Goal: Communication & Community: Answer question/provide support

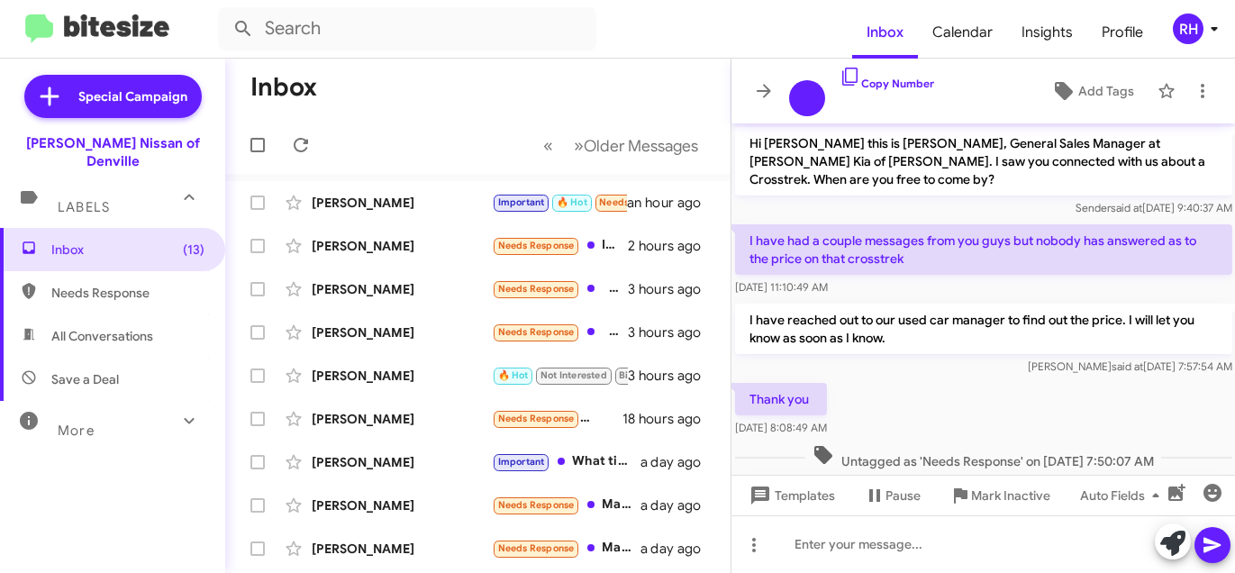
scroll to position [505, 0]
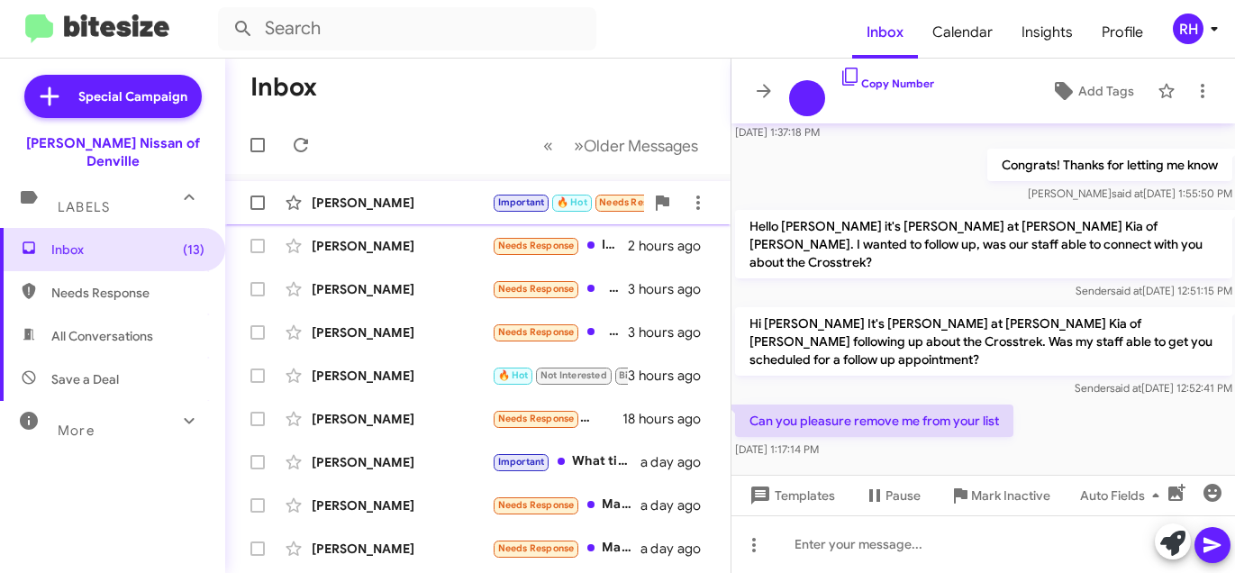
click at [449, 204] on div "[PERSON_NAME]" at bounding box center [402, 203] width 180 height 18
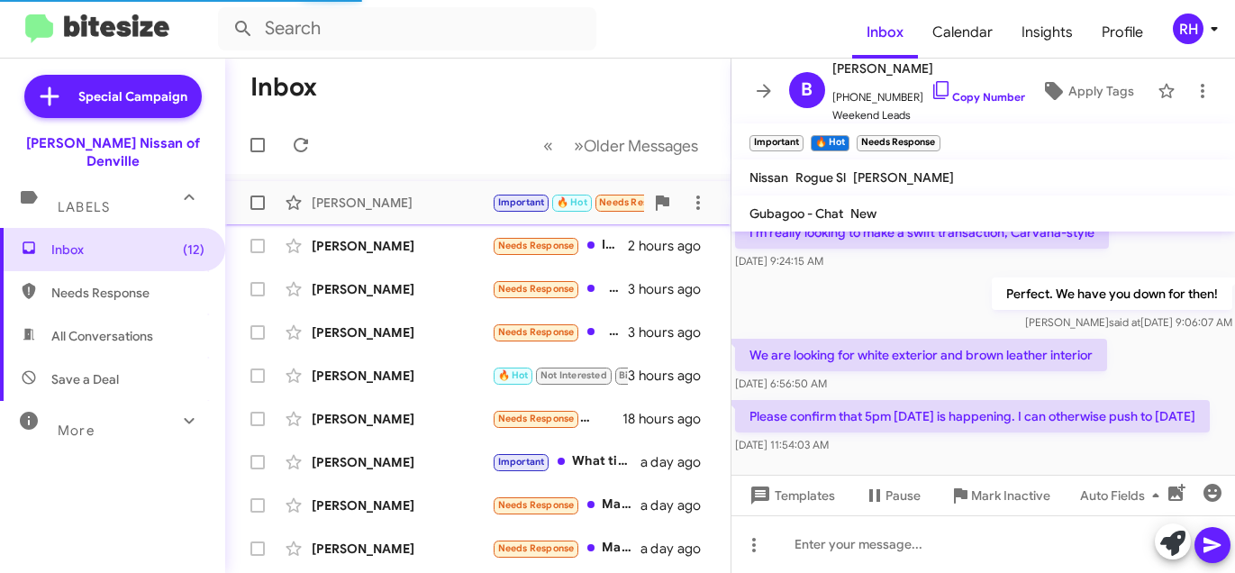
scroll to position [1367, 0]
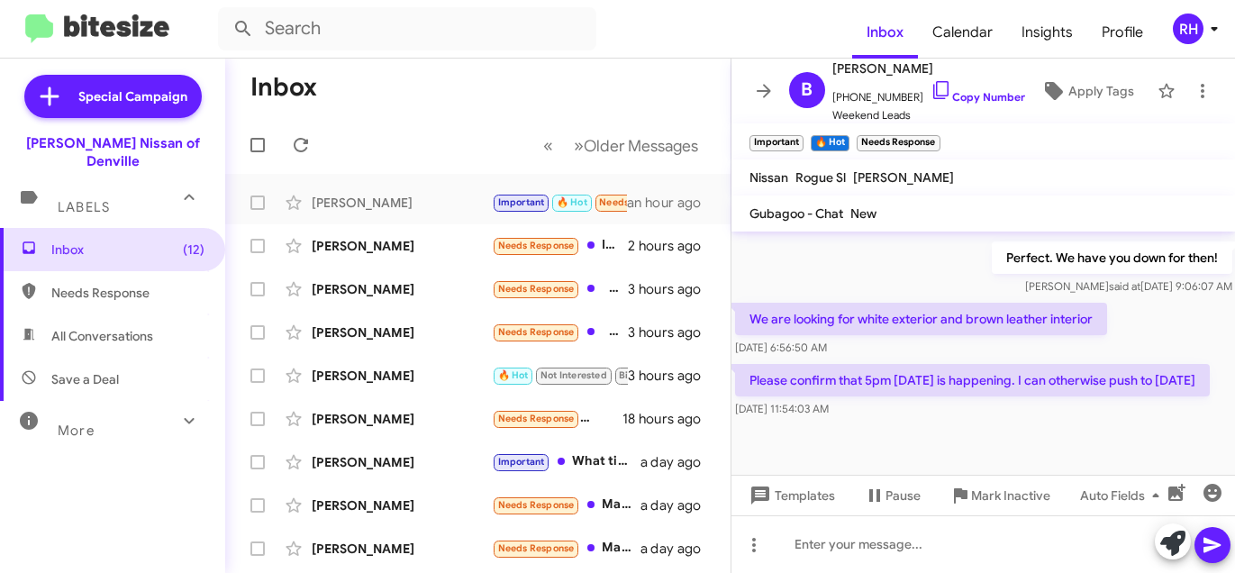
click at [514, 139] on mat-toolbar-row "« Previous » Next Older Messages" at bounding box center [477, 145] width 505 height 58
click at [930, 93] on icon at bounding box center [941, 90] width 22 height 22
click at [862, 550] on div at bounding box center [983, 544] width 504 height 58
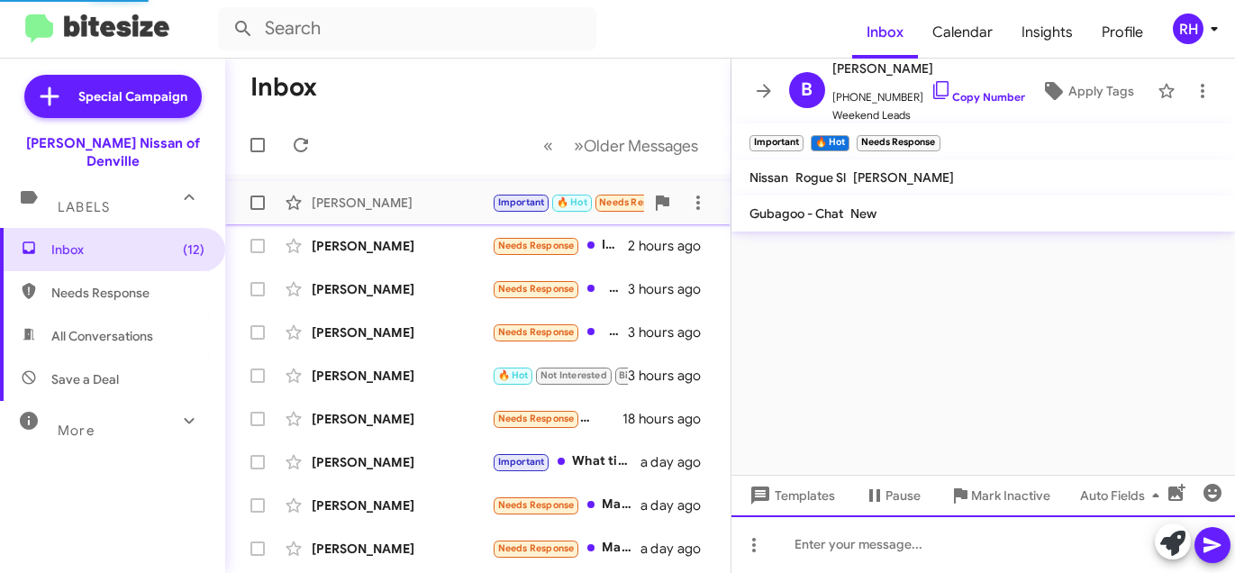
scroll to position [175, 0]
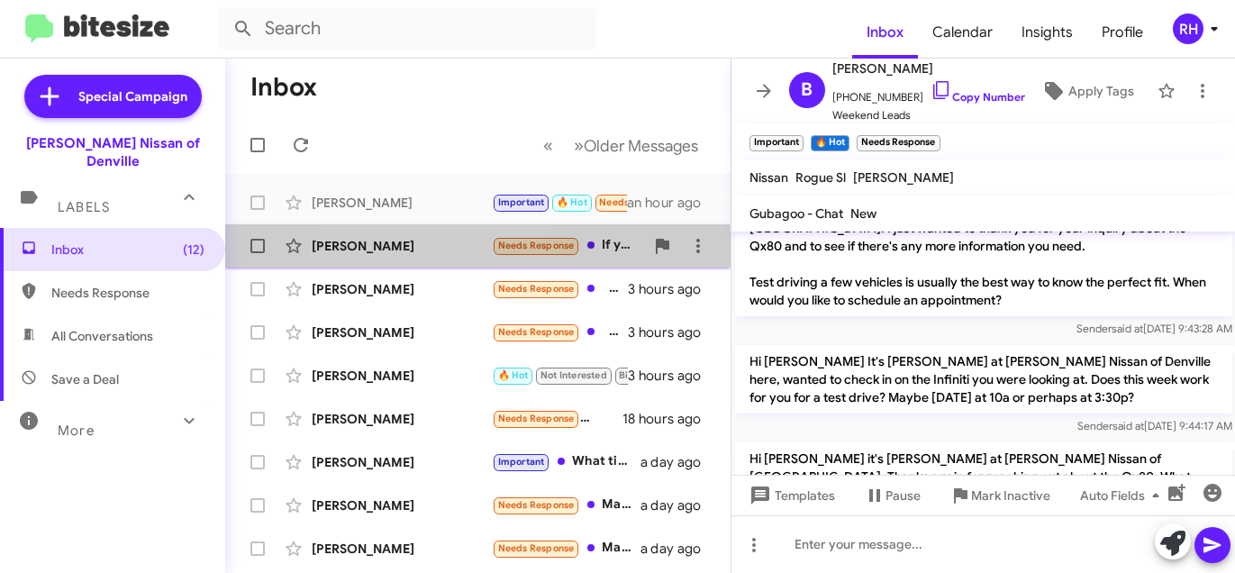
click at [412, 257] on div "[PERSON_NAME] Needs Response If you offered us more than just paying off our lo…" at bounding box center [478, 246] width 476 height 36
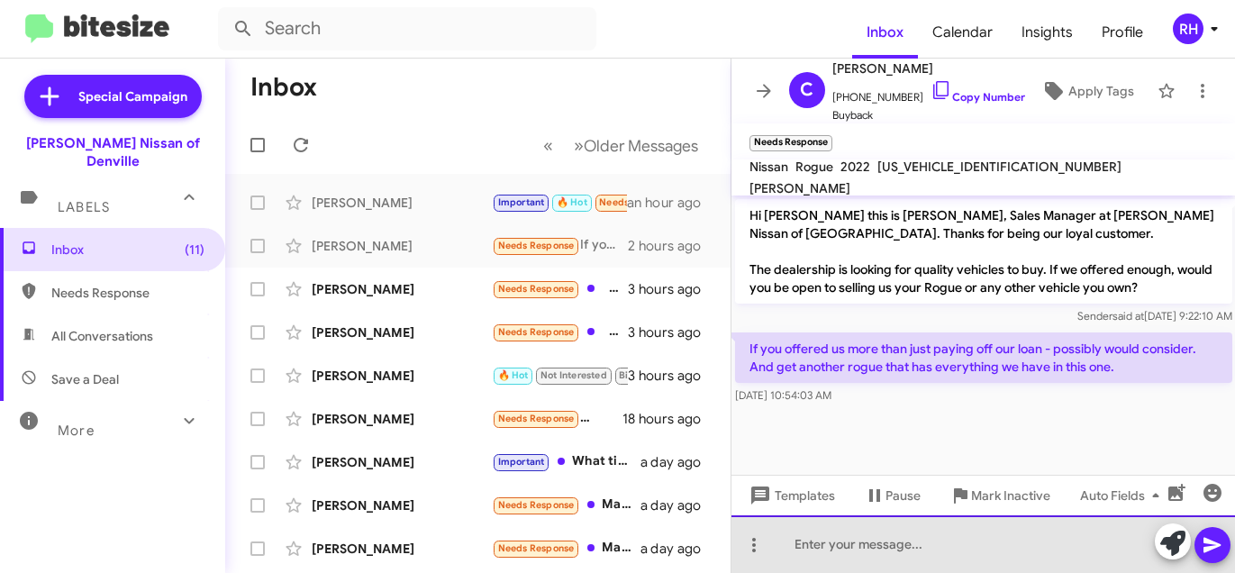
click at [1011, 553] on div at bounding box center [983, 544] width 504 height 58
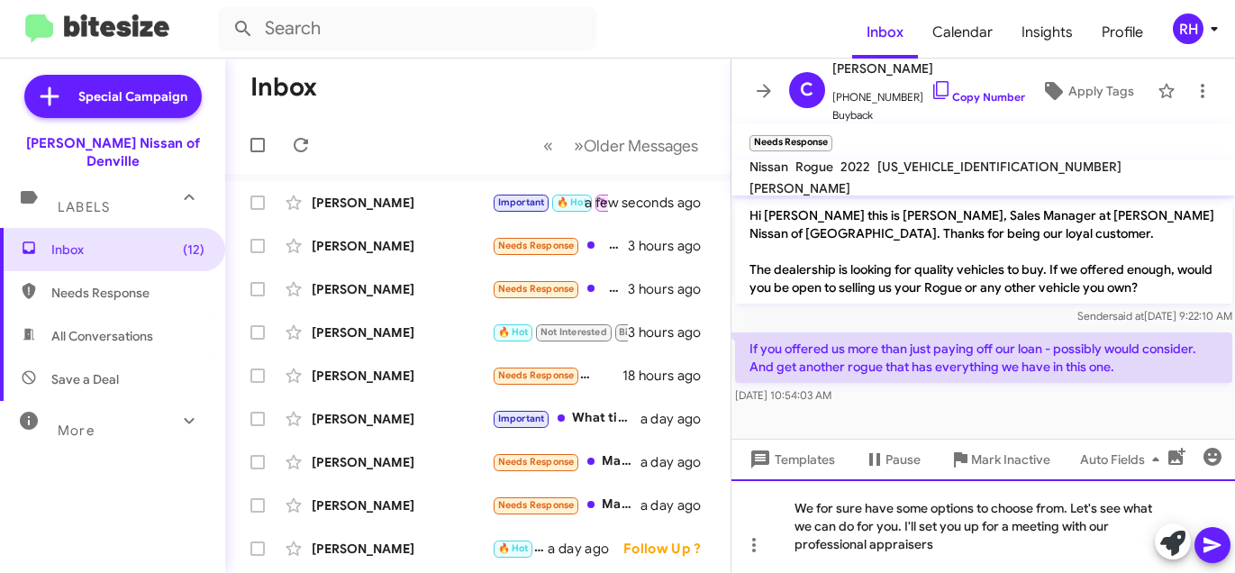
click at [966, 538] on div "We for sure have some options to choose from. Let's see what we can do for you.…" at bounding box center [983, 526] width 504 height 94
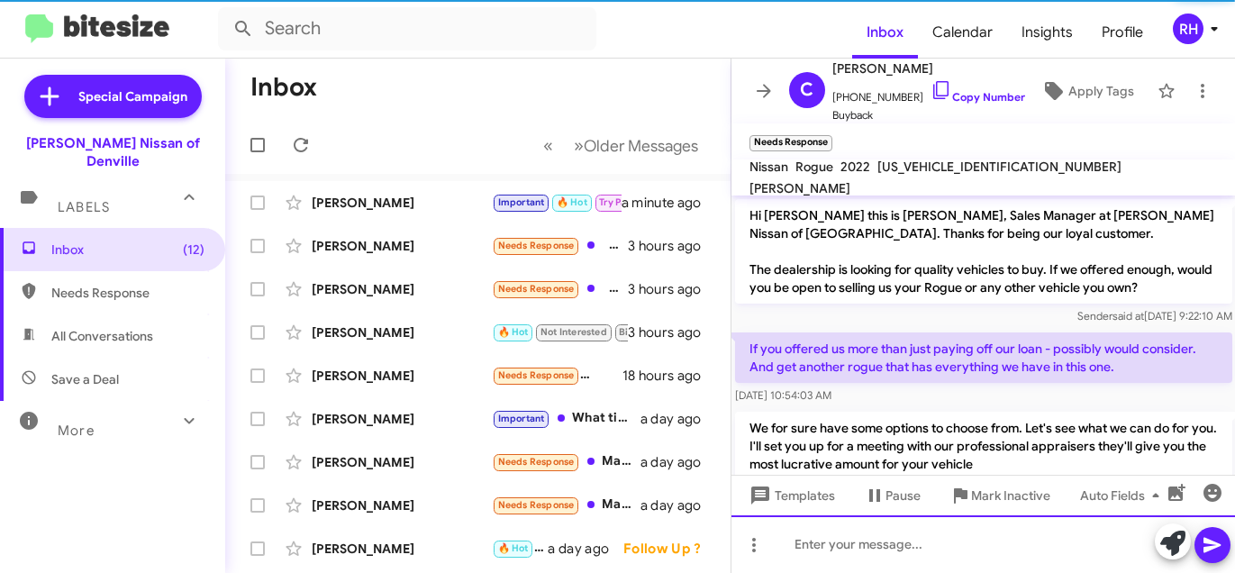
scroll to position [42, 0]
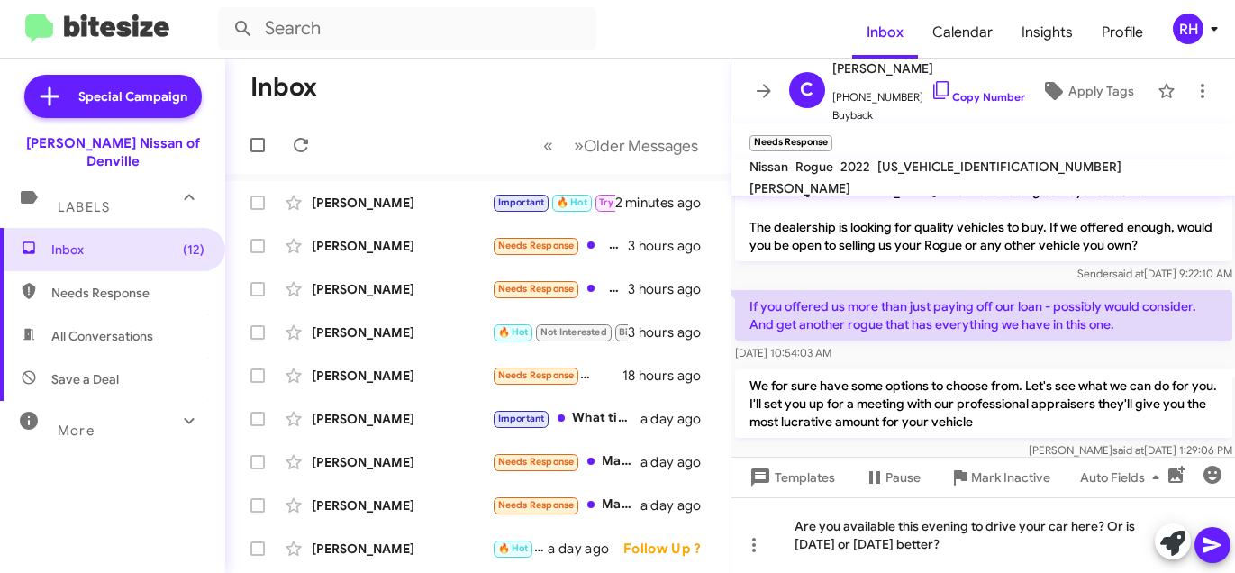
click at [803, 273] on div "Sender said at [DATE] 9:22:10 AM" at bounding box center [983, 274] width 497 height 18
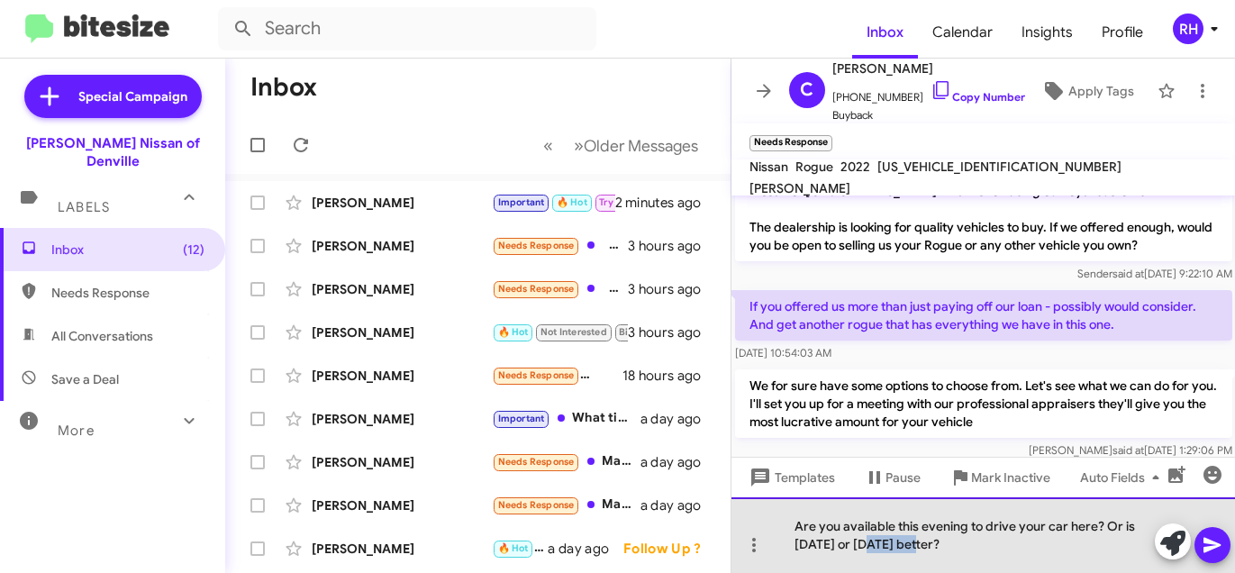
drag, startPoint x: 873, startPoint y: 544, endPoint x: 922, endPoint y: 543, distance: 49.5
click at [922, 543] on div "Are you available this evening to drive your car here? Or is [DATE] or [DATE] b…" at bounding box center [983, 535] width 504 height 76
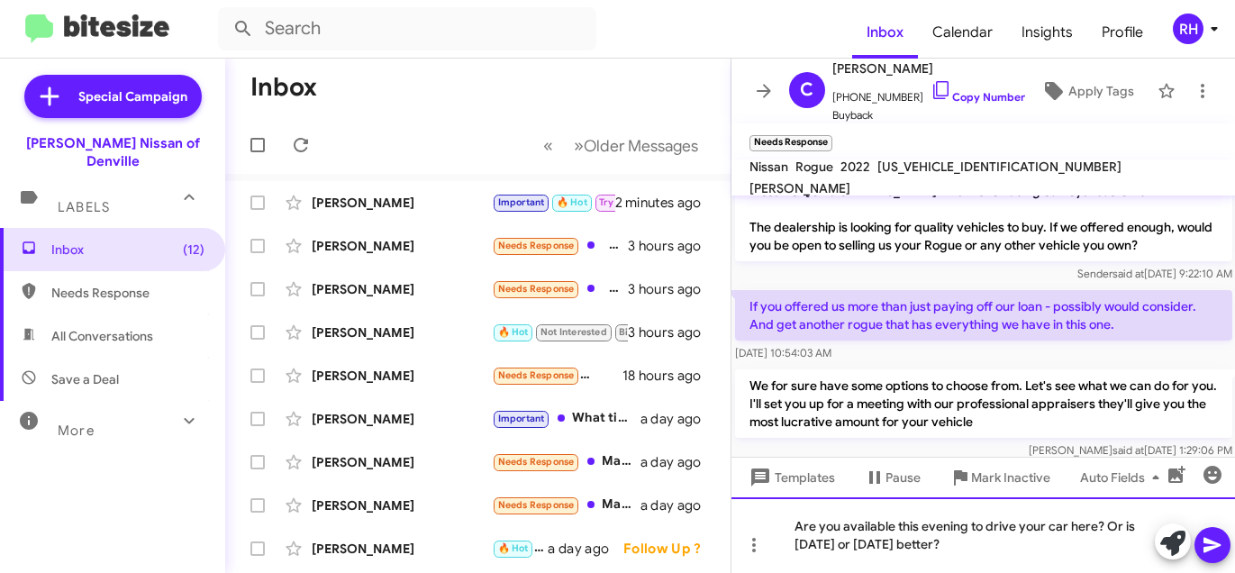
click at [993, 550] on div "Are you available this evening to drive your car here? Or is [DATE] or [DATE] b…" at bounding box center [983, 535] width 504 height 76
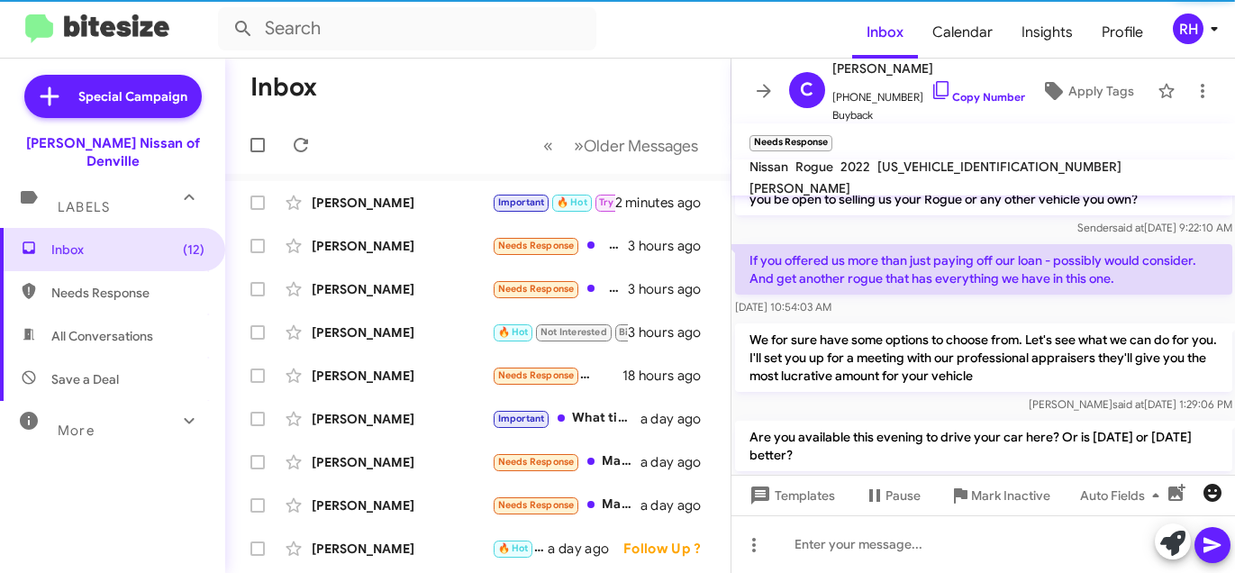
scroll to position [126, 0]
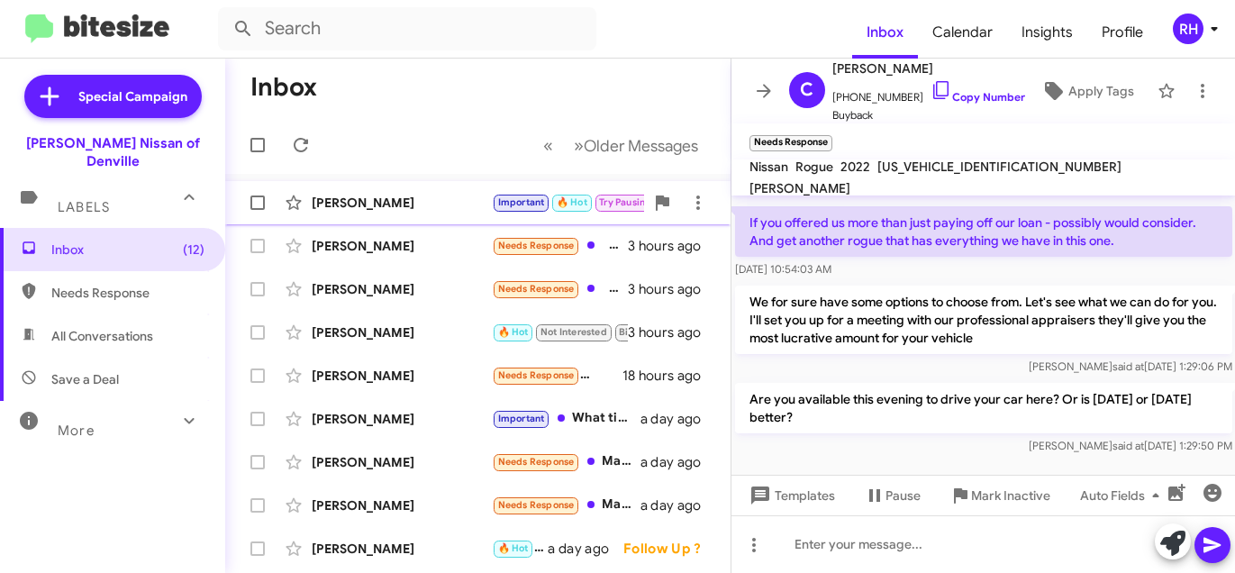
click at [419, 201] on div "[PERSON_NAME]" at bounding box center [402, 203] width 180 height 18
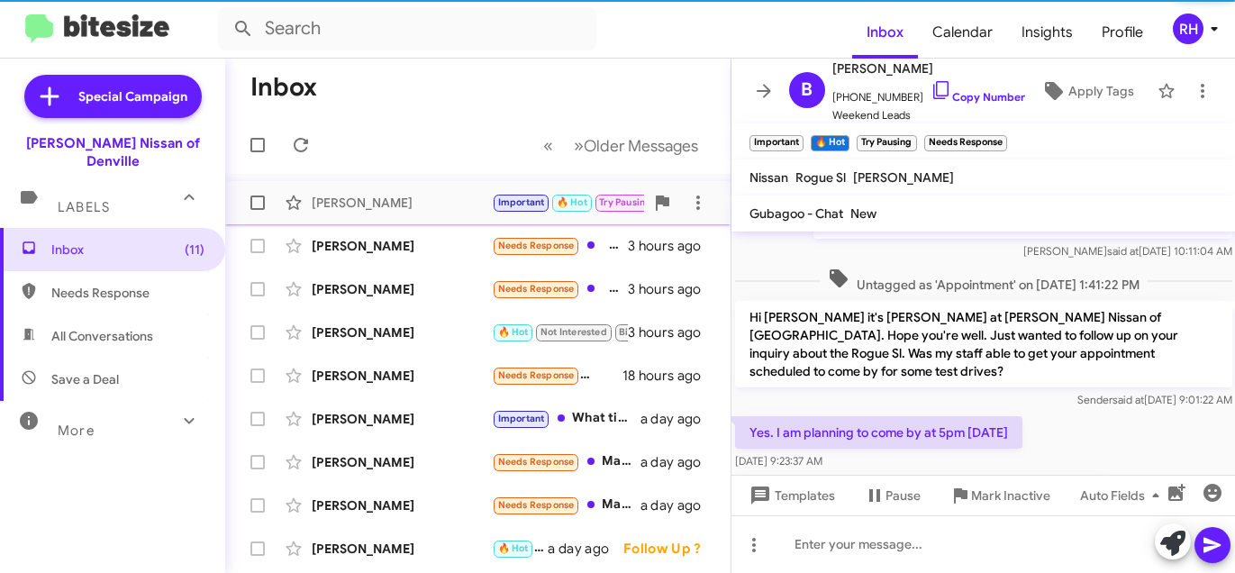
scroll to position [589, 0]
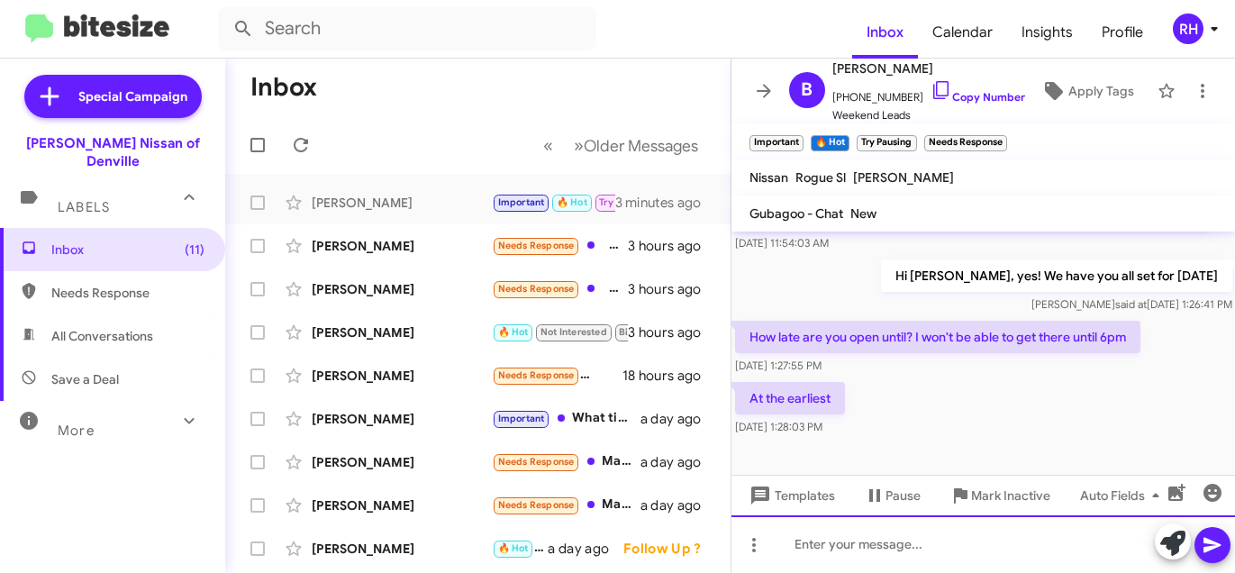
click at [911, 539] on div at bounding box center [983, 544] width 504 height 58
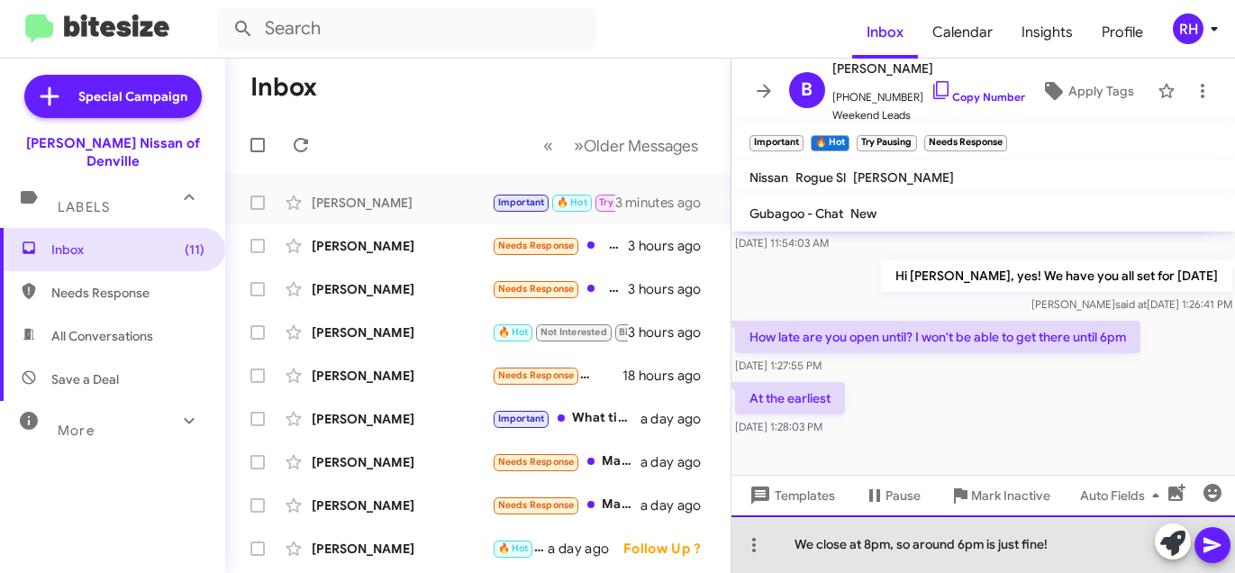
click at [1109, 556] on div "We close at 8pm, so around 6pm is just fine!" at bounding box center [983, 544] width 504 height 58
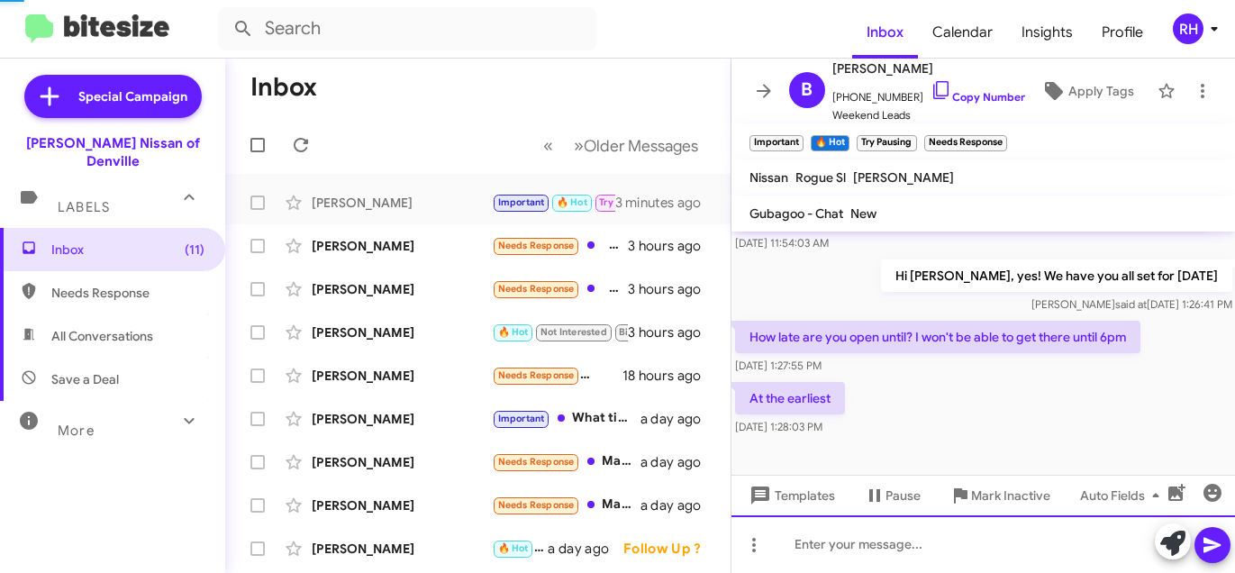
scroll to position [218, 0]
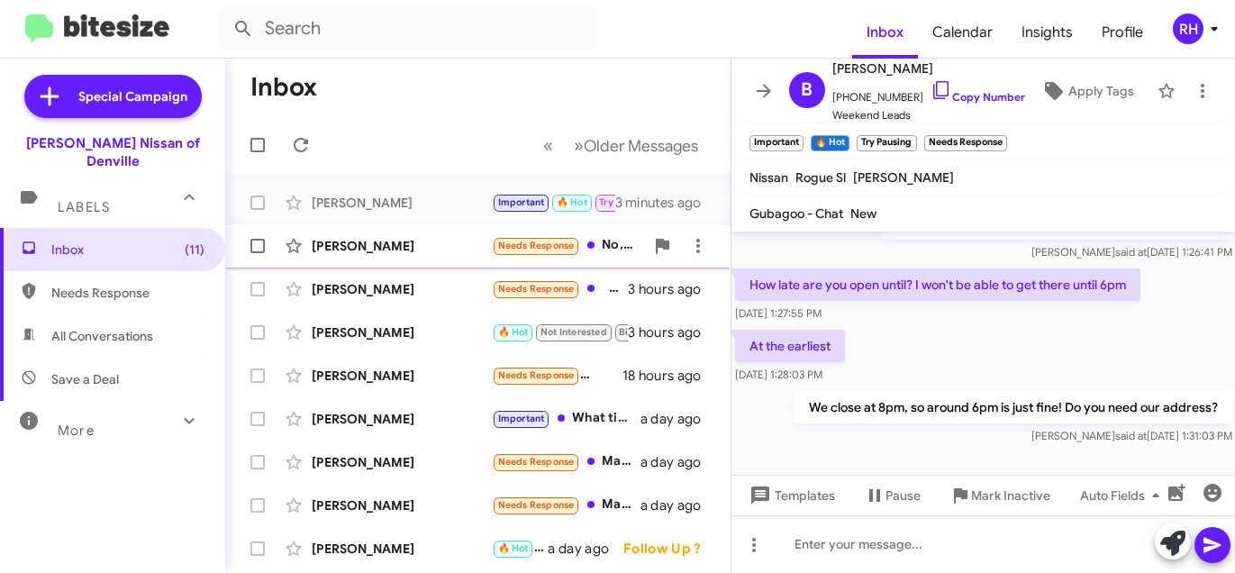
click at [412, 258] on div "[PERSON_NAME] Needs Response No, I'm fine. Thank you, I have one, and I'm happy…" at bounding box center [478, 246] width 476 height 36
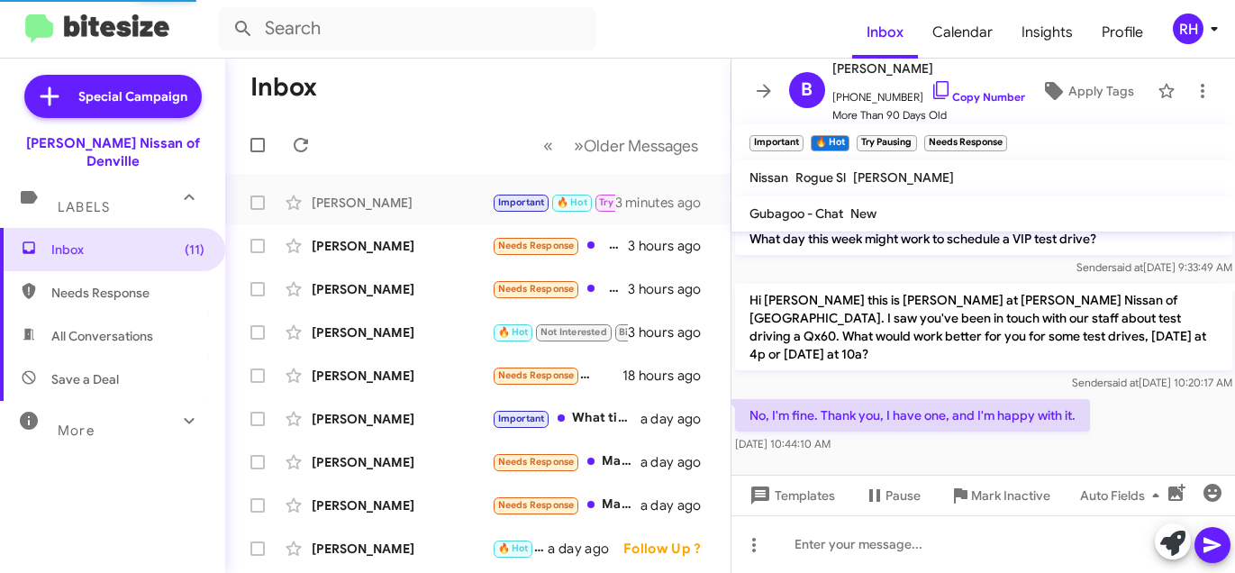
scroll to position [144, 0]
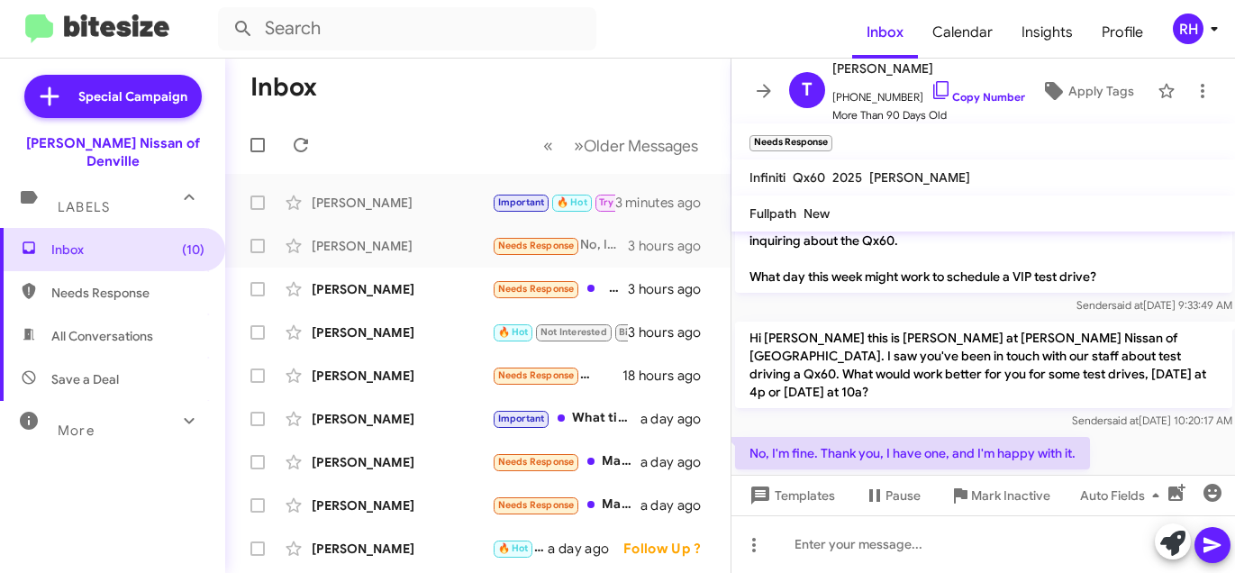
click at [453, 155] on mat-toolbar-row "« Previous » Next Older Messages" at bounding box center [477, 145] width 505 height 58
click at [851, 549] on div at bounding box center [983, 544] width 504 height 58
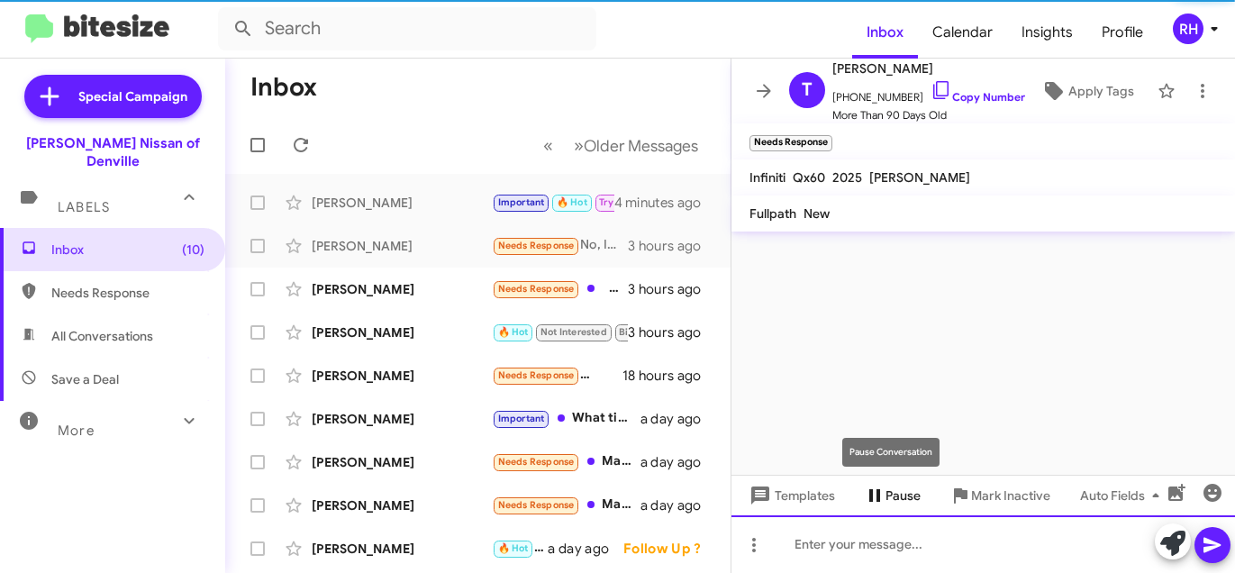
scroll to position [0, 0]
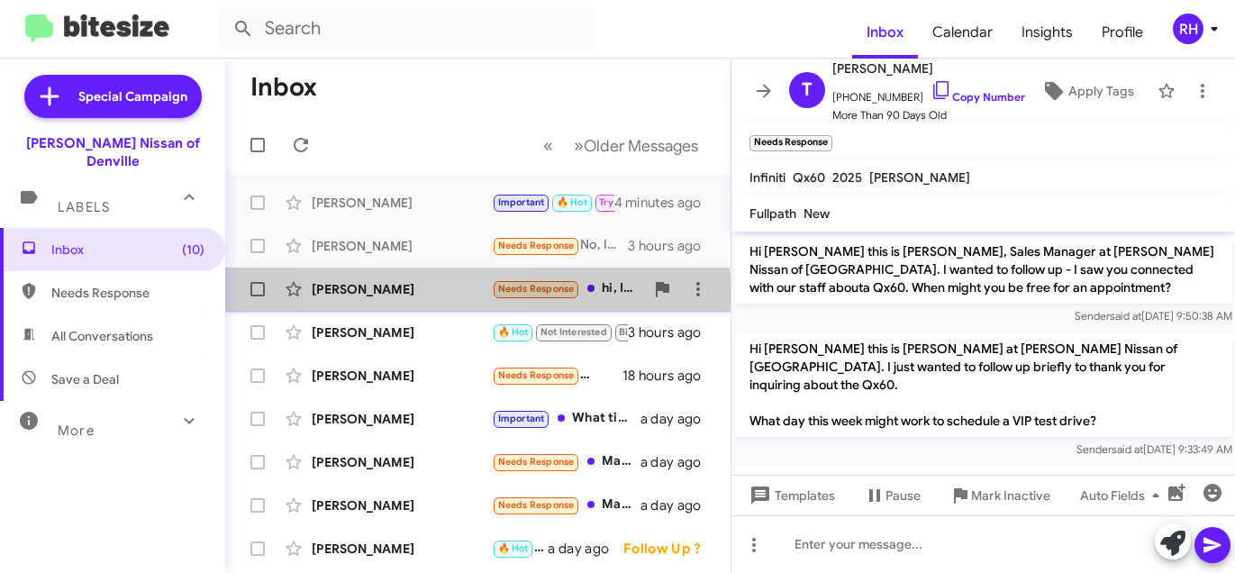
click at [401, 300] on div "[PERSON_NAME] Needs Response hi, I see you keep texting me but I dont know what…" at bounding box center [478, 289] width 476 height 36
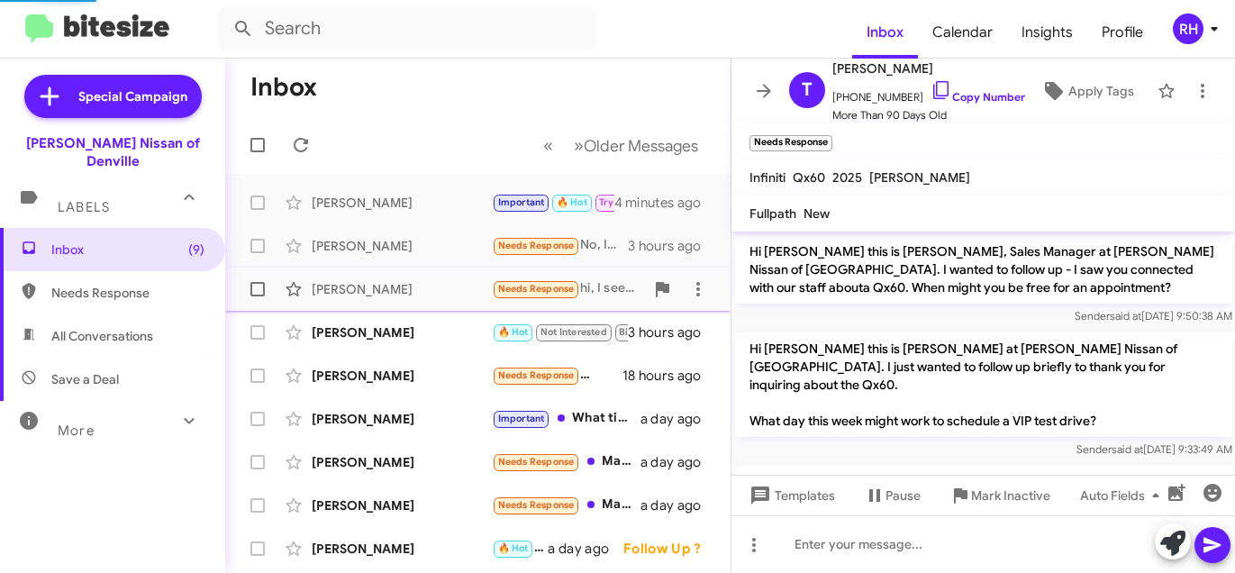
scroll to position [283, 0]
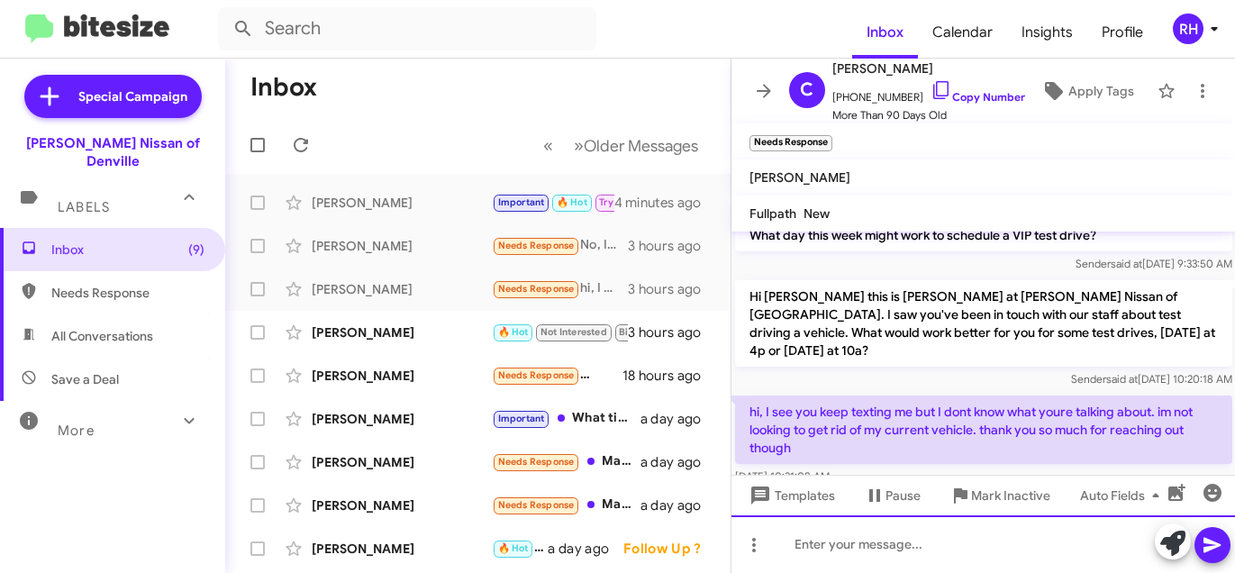
click at [834, 542] on div at bounding box center [983, 544] width 504 height 58
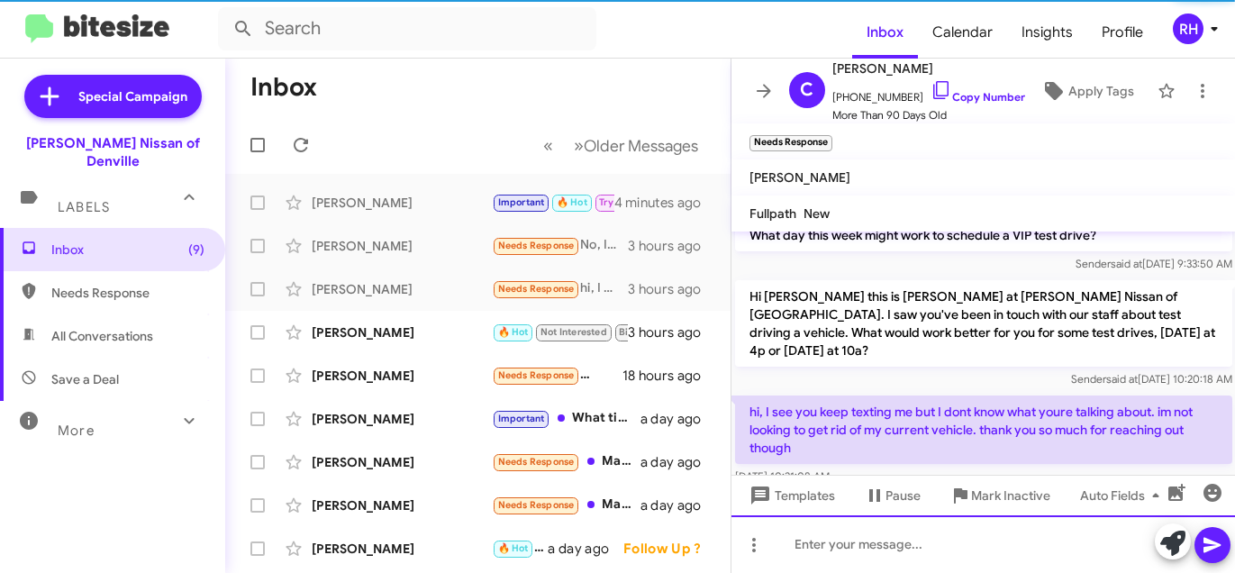
scroll to position [0, 0]
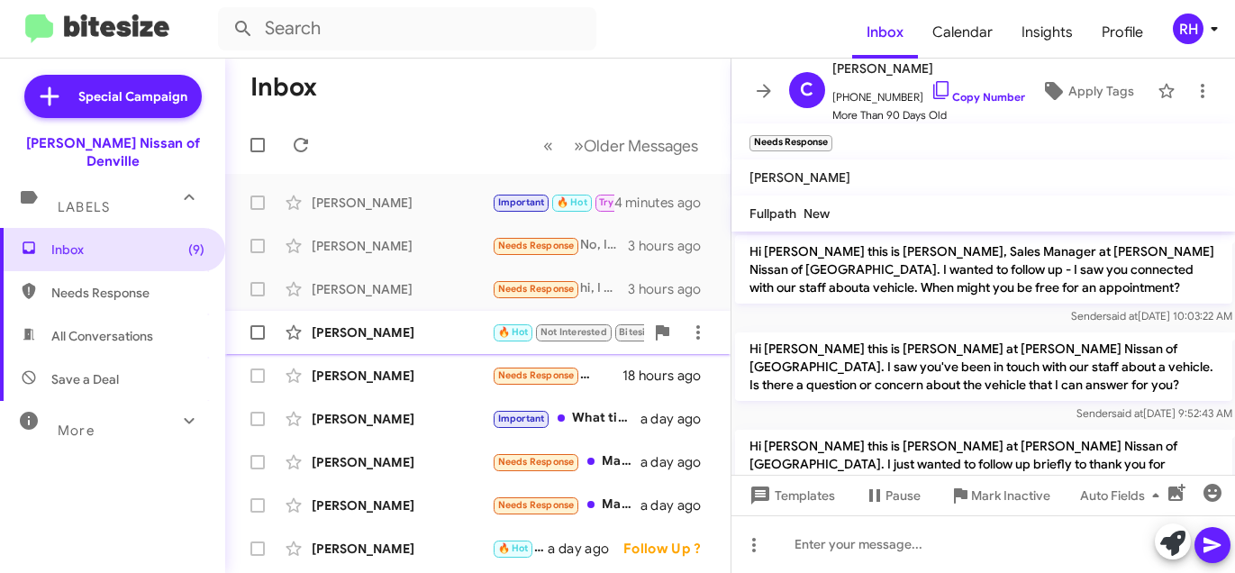
click at [394, 328] on div "[PERSON_NAME]" at bounding box center [402, 332] width 180 height 18
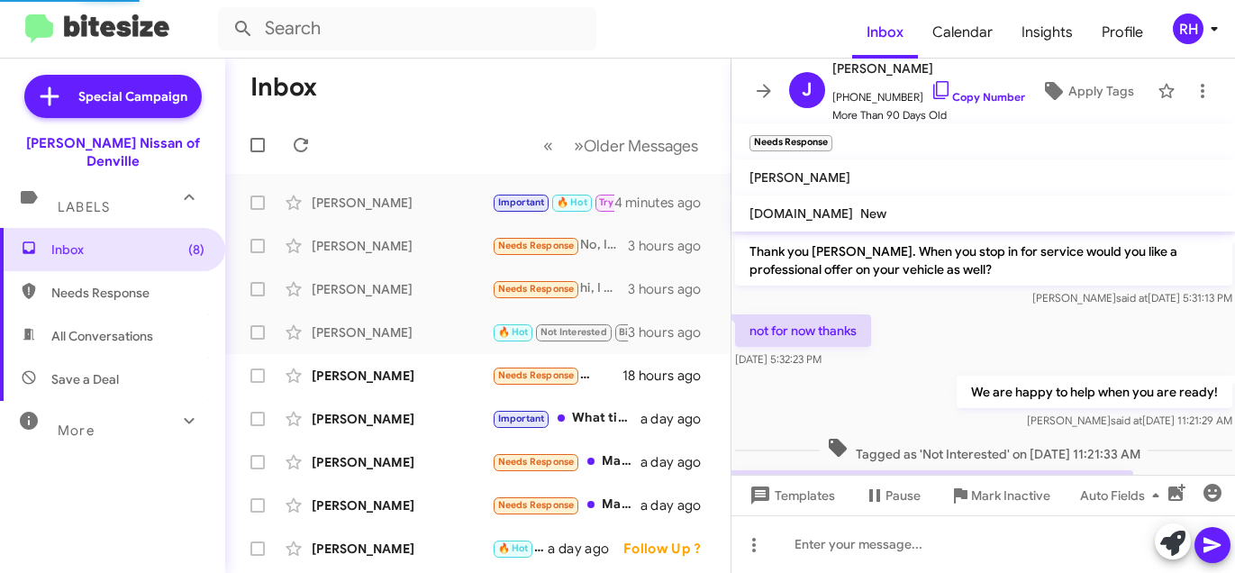
scroll to position [1223, 0]
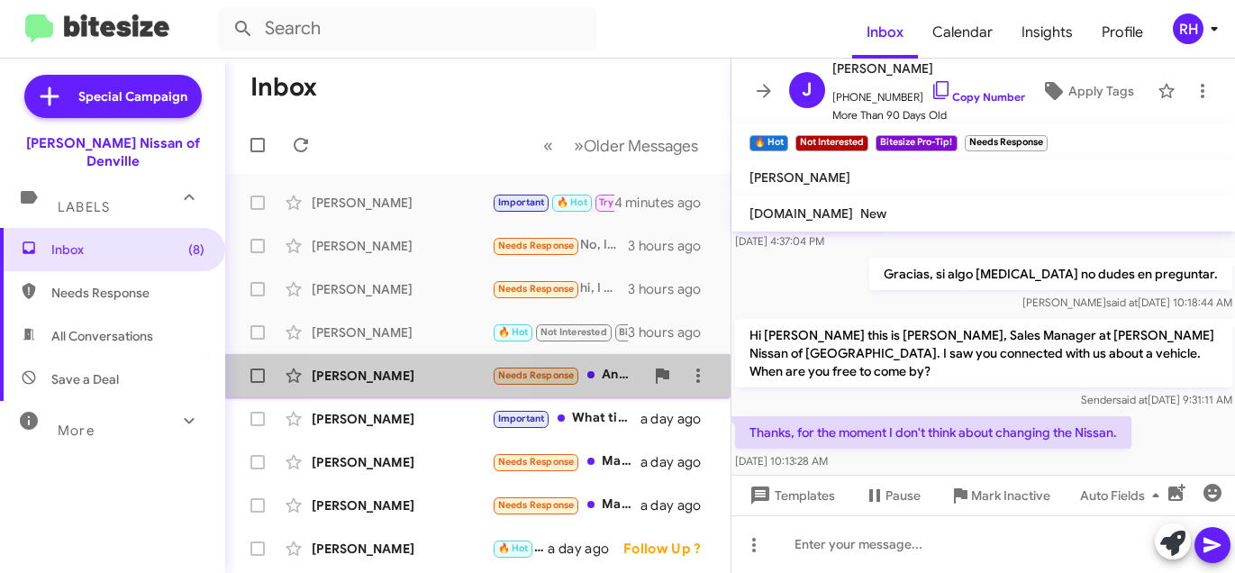
click at [404, 380] on div "[PERSON_NAME]" at bounding box center [402, 376] width 180 height 18
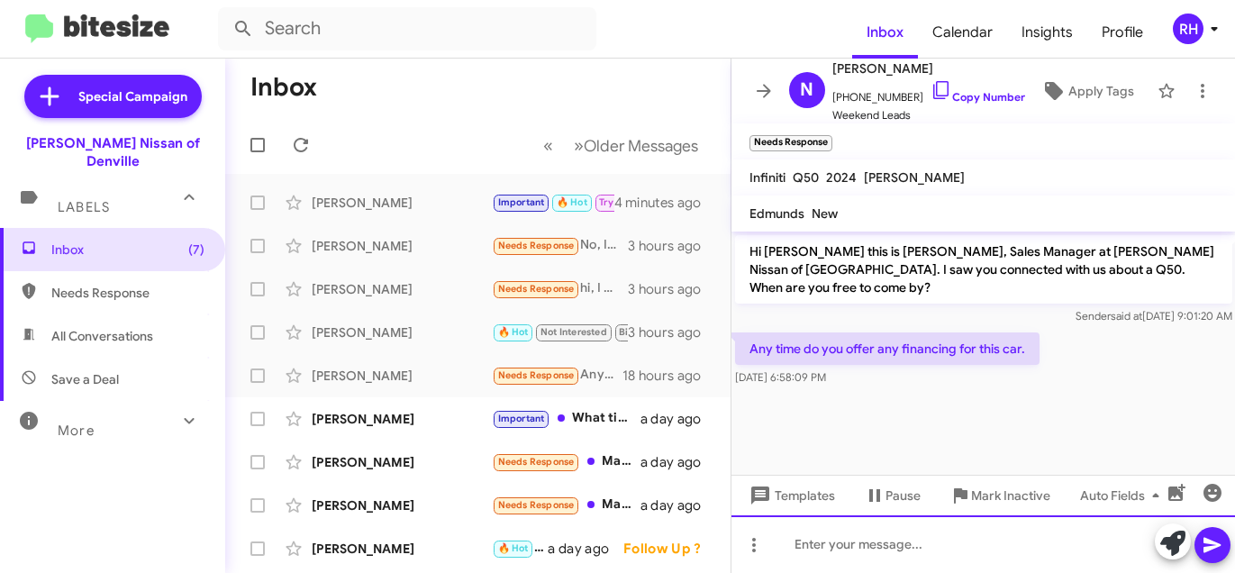
click at [917, 558] on div at bounding box center [983, 544] width 504 height 58
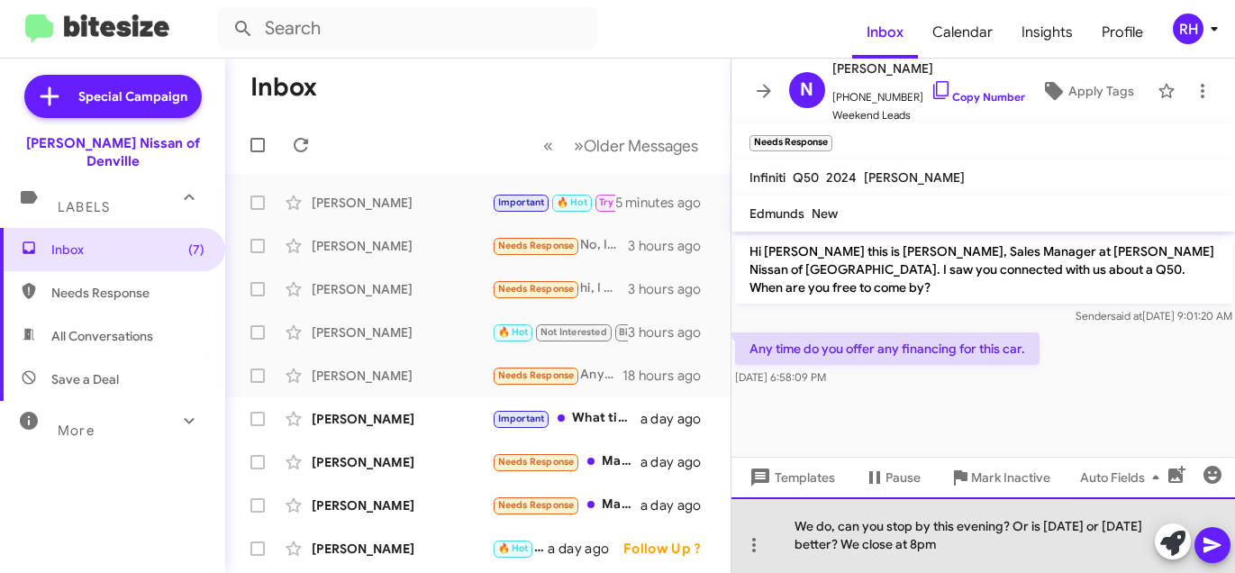
click at [811, 540] on div "We do, can you stop by this evening? Or is [DATE] or [DATE] better? We close at…" at bounding box center [983, 535] width 504 height 76
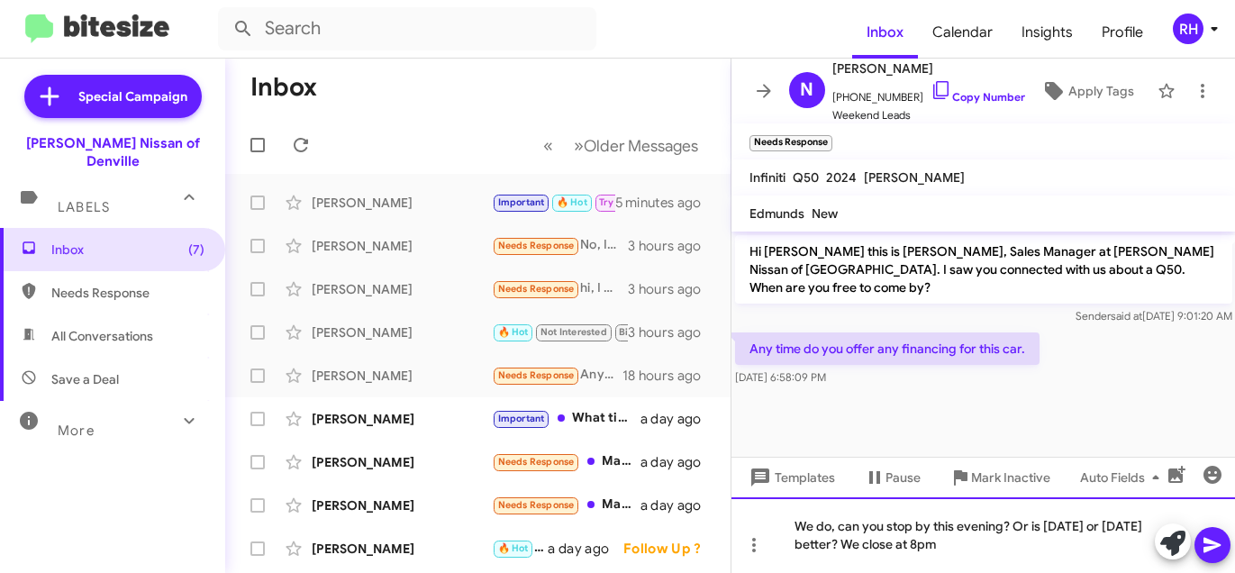
click at [1055, 538] on div "We do, can you stop by this evening? Or is [DATE] or [DATE] better? We close at…" at bounding box center [983, 535] width 504 height 76
click at [1023, 544] on div "We do, can you stop by this evening? Or is [DATE] or [DATE] better? We close at…" at bounding box center [983, 535] width 504 height 76
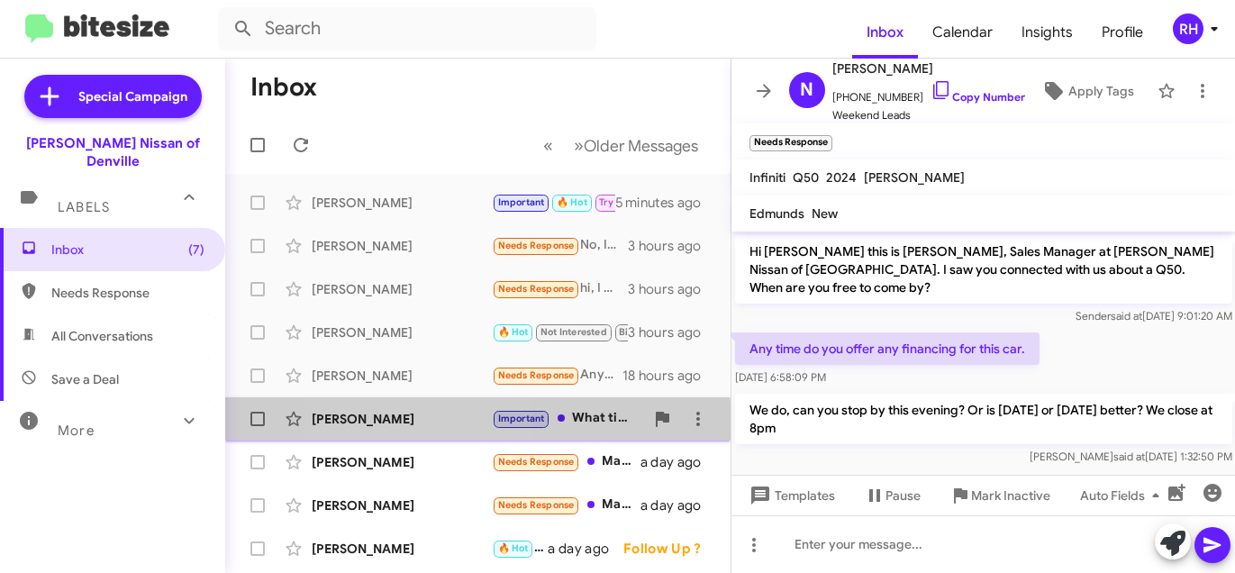
click at [403, 424] on div "[PERSON_NAME]" at bounding box center [402, 419] width 180 height 18
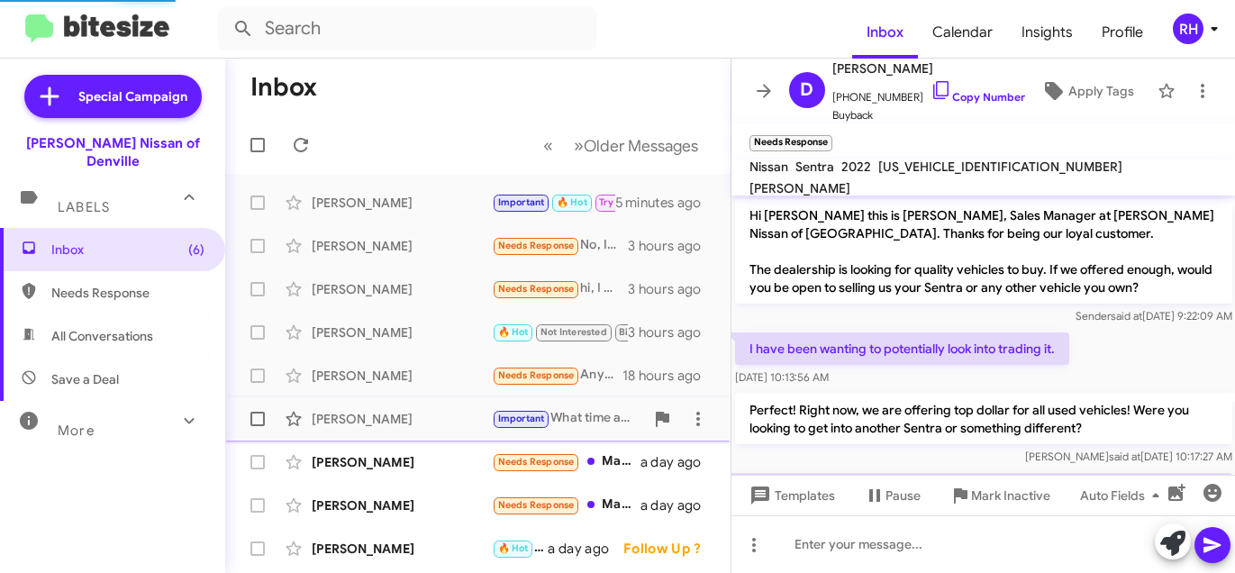
scroll to position [341, 0]
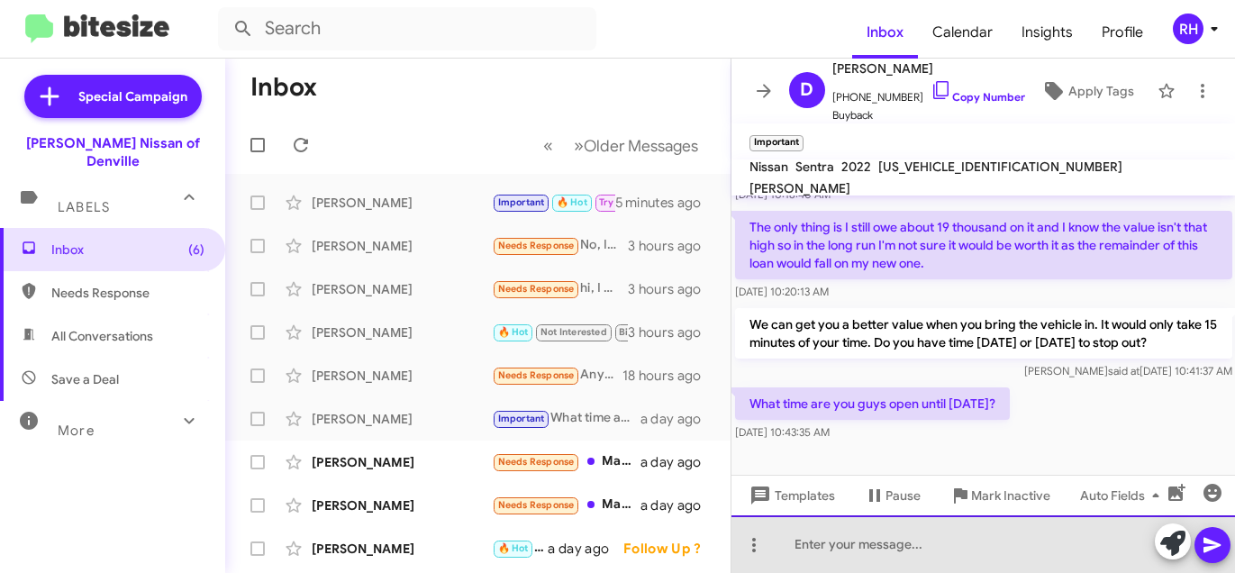
click at [884, 552] on div at bounding box center [983, 544] width 504 height 58
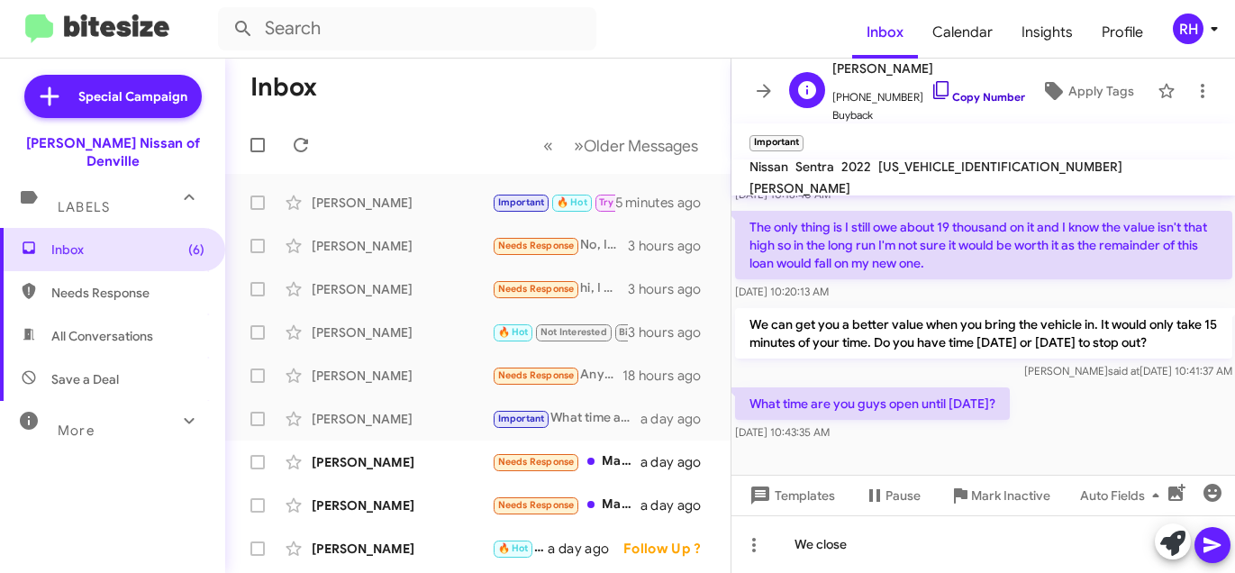
click at [930, 91] on icon at bounding box center [941, 90] width 22 height 22
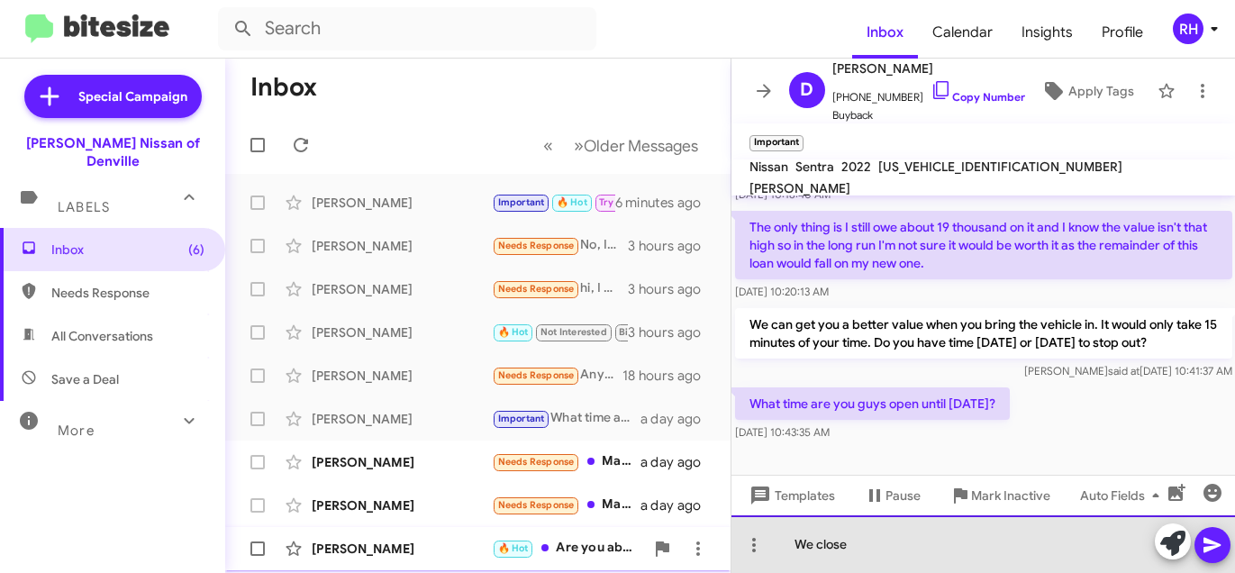
drag, startPoint x: 866, startPoint y: 565, endPoint x: 719, endPoint y: 545, distance: 149.0
click at [719, 547] on div "Inbox « Previous » Next Older Messages [PERSON_NAME] Important 🔥 Hot Try Pausin…" at bounding box center [730, 316] width 1010 height 514
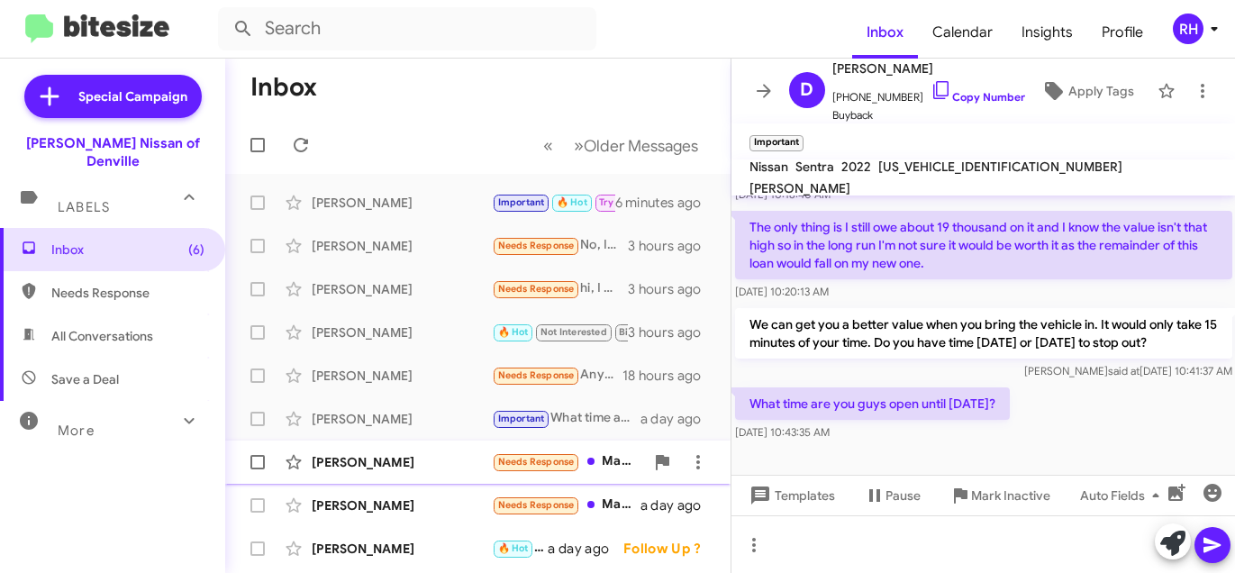
click at [396, 465] on div "[PERSON_NAME]" at bounding box center [402, 462] width 180 height 18
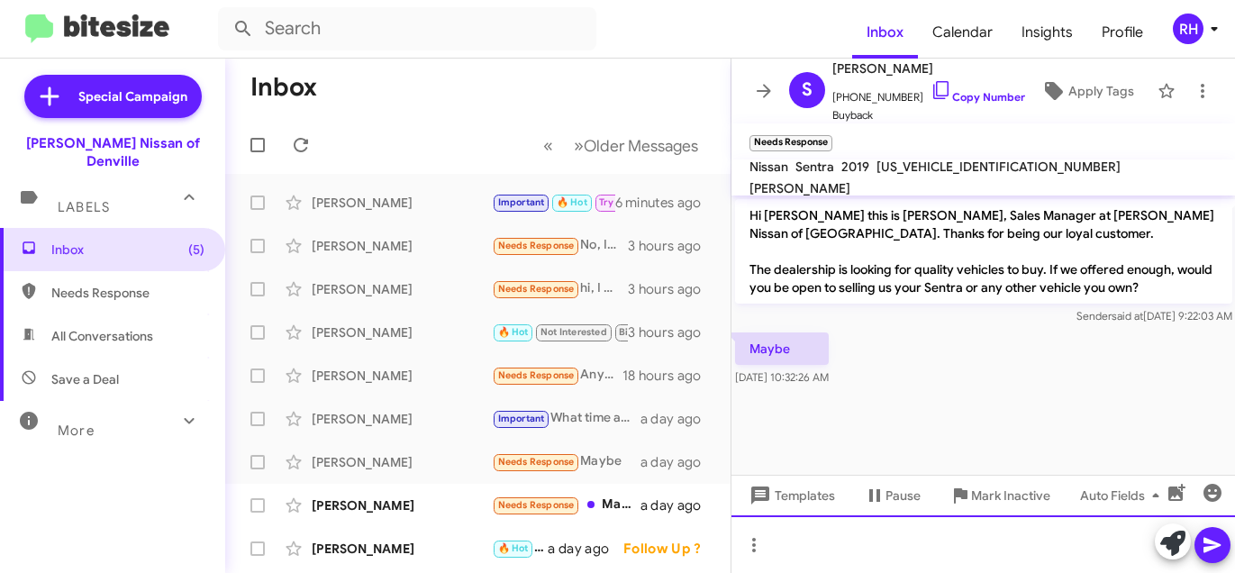
click at [875, 543] on div at bounding box center [983, 544] width 504 height 58
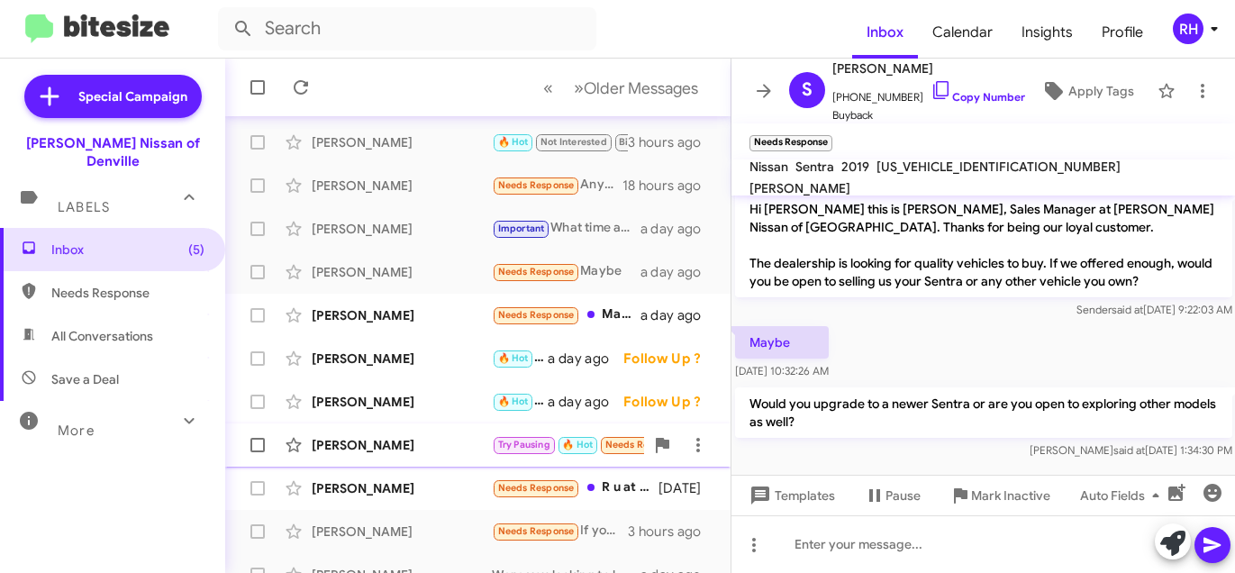
scroll to position [229, 0]
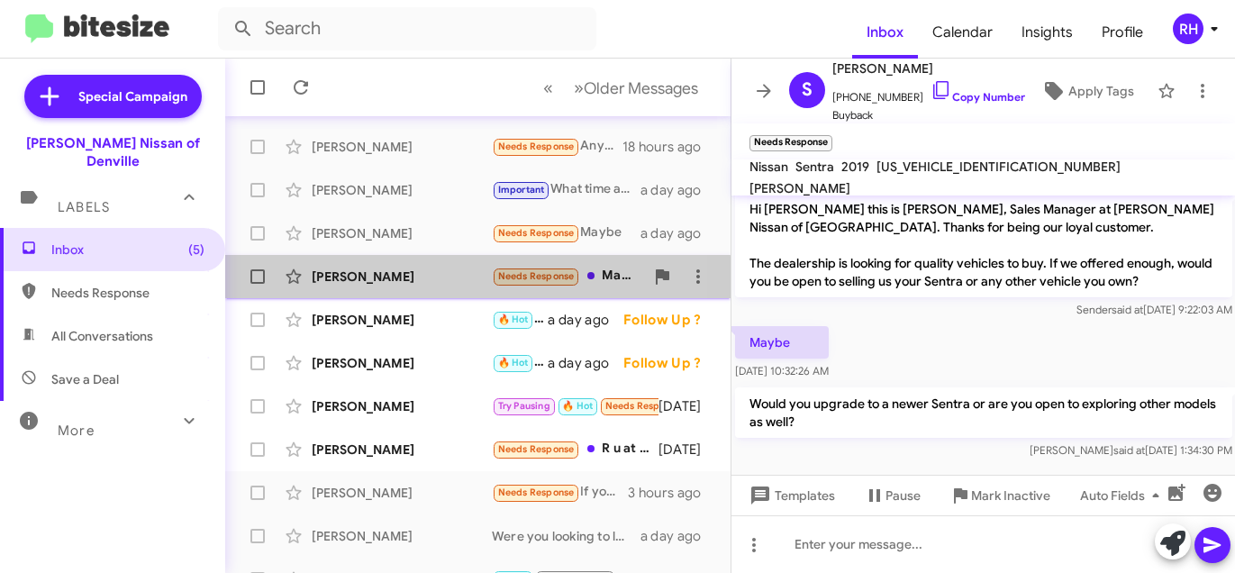
click at [376, 280] on div "[PERSON_NAME]" at bounding box center [402, 277] width 180 height 18
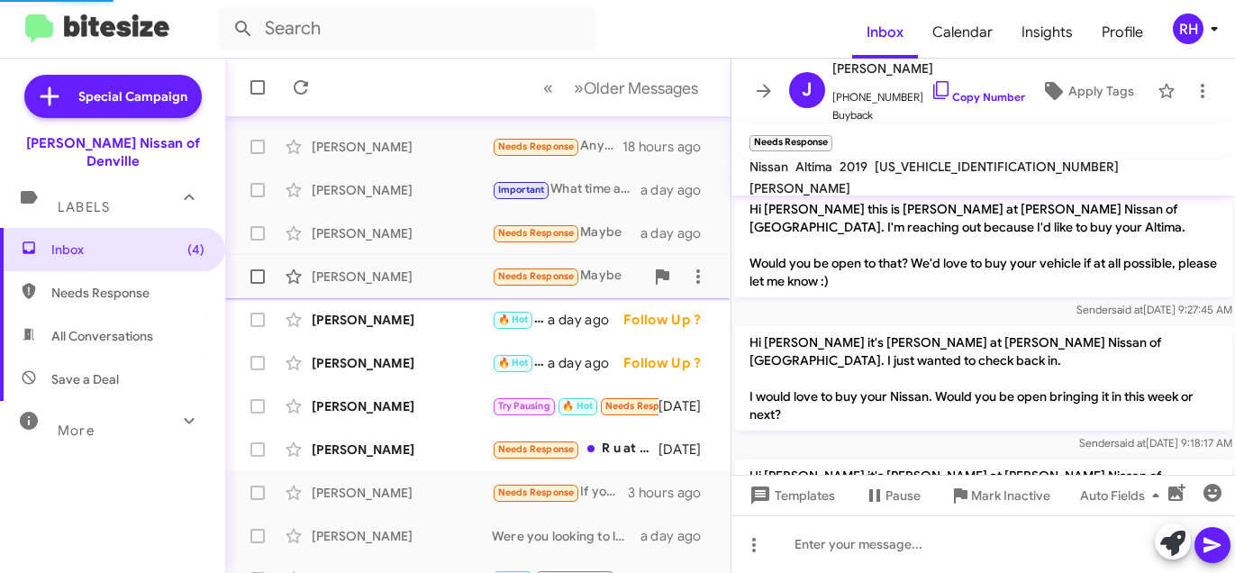
scroll to position [198, 0]
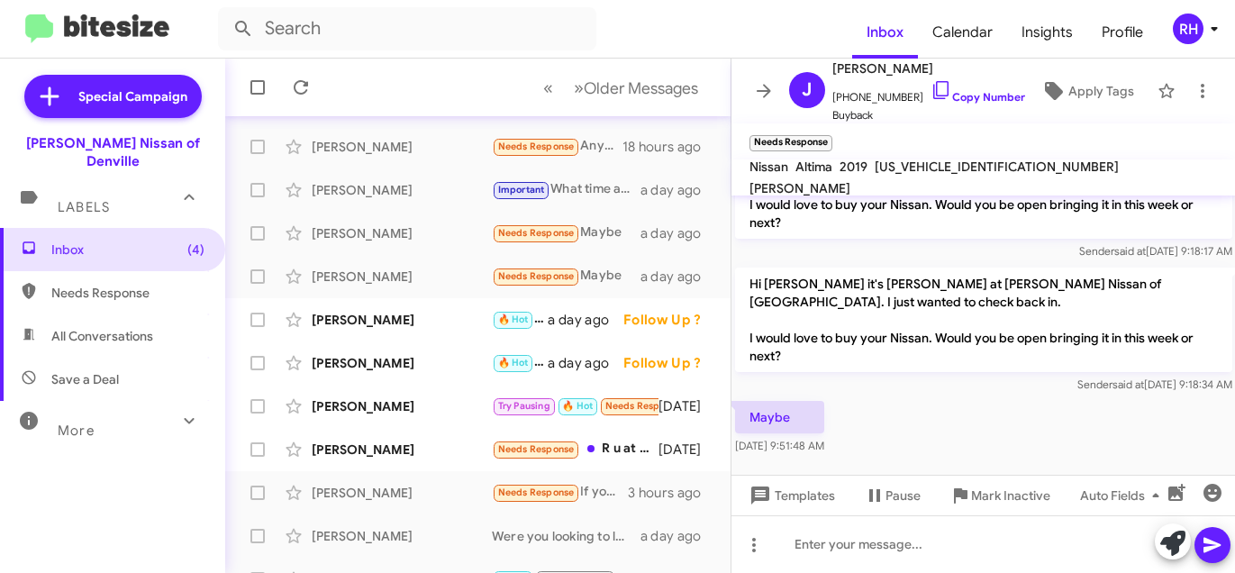
click at [1198, 22] on div "RH" at bounding box center [1188, 29] width 31 height 31
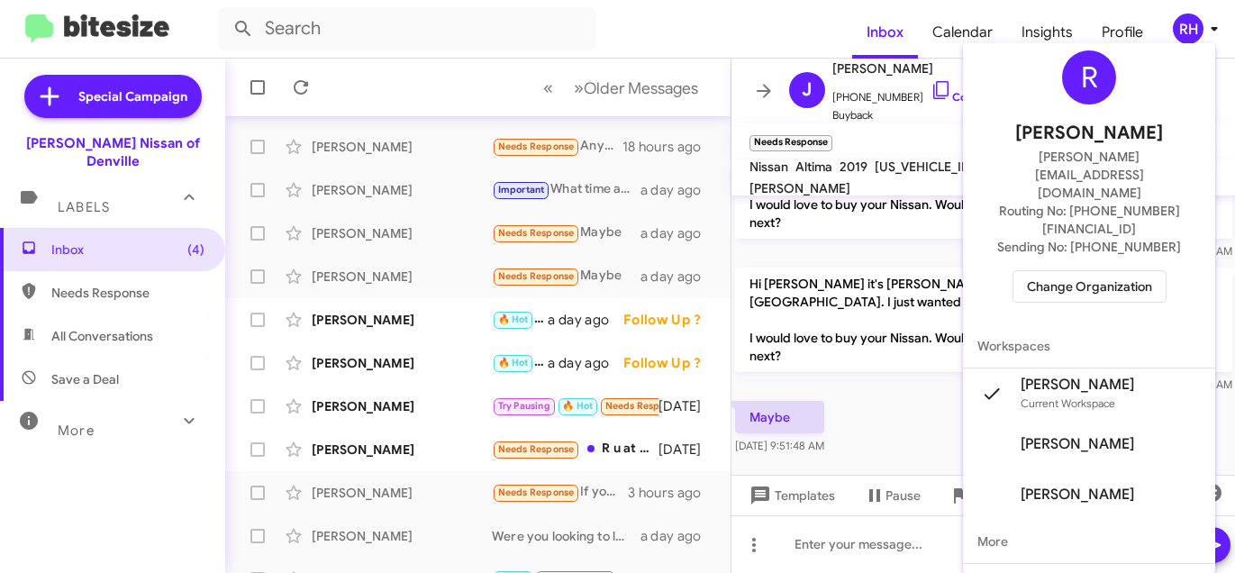
scroll to position [27, 0]
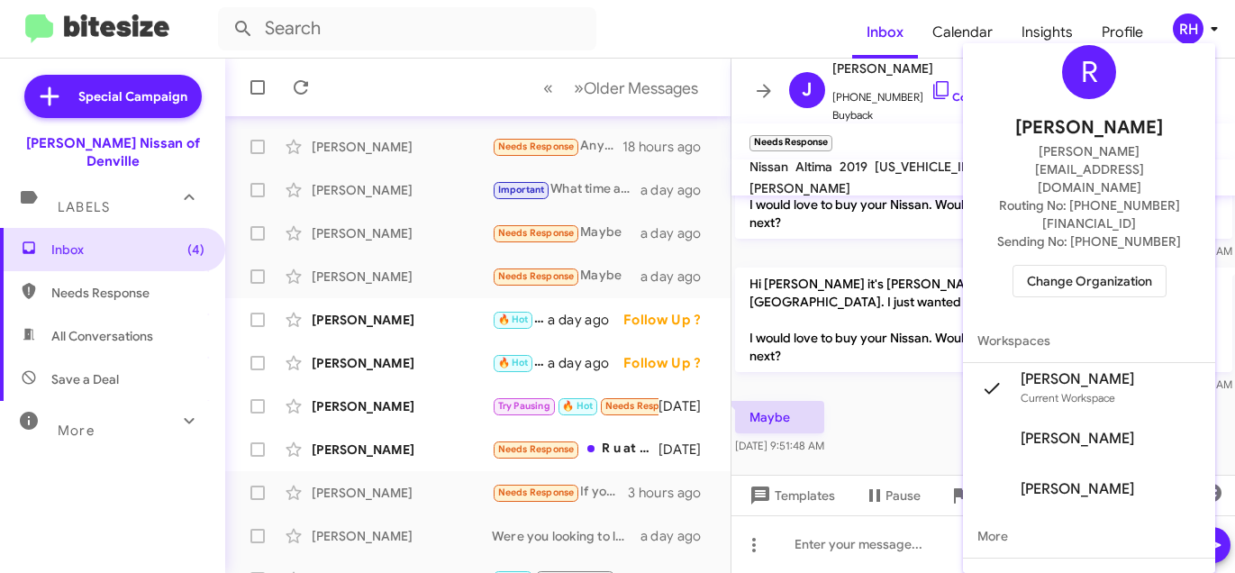
click at [1091, 266] on span "Change Organization" at bounding box center [1089, 281] width 125 height 31
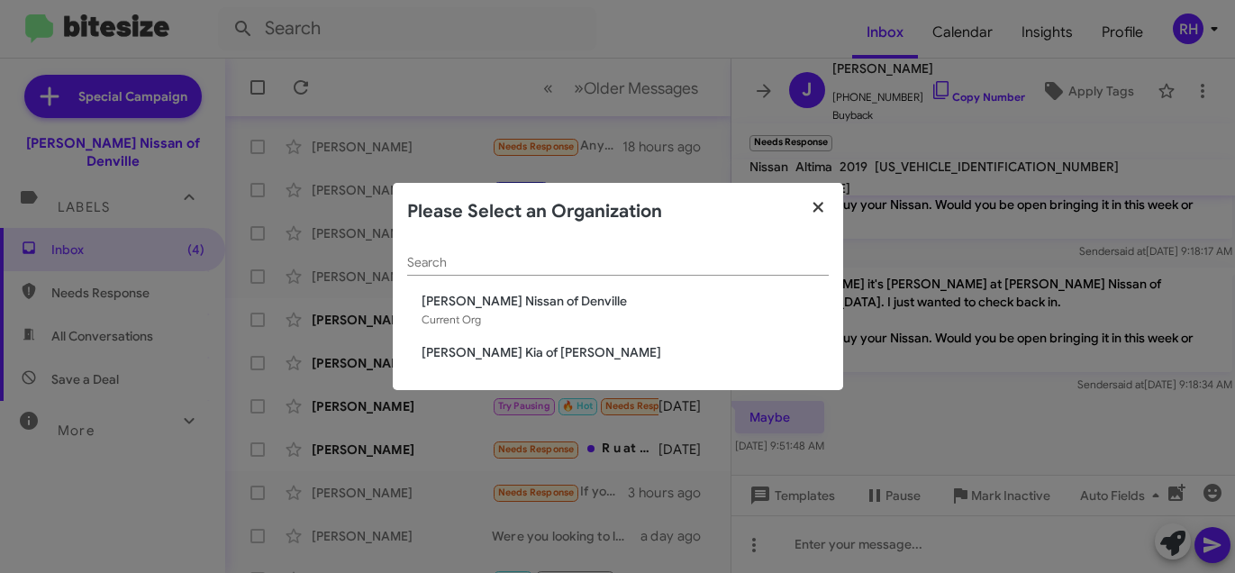
click at [821, 204] on icon "button" at bounding box center [818, 208] width 10 height 10
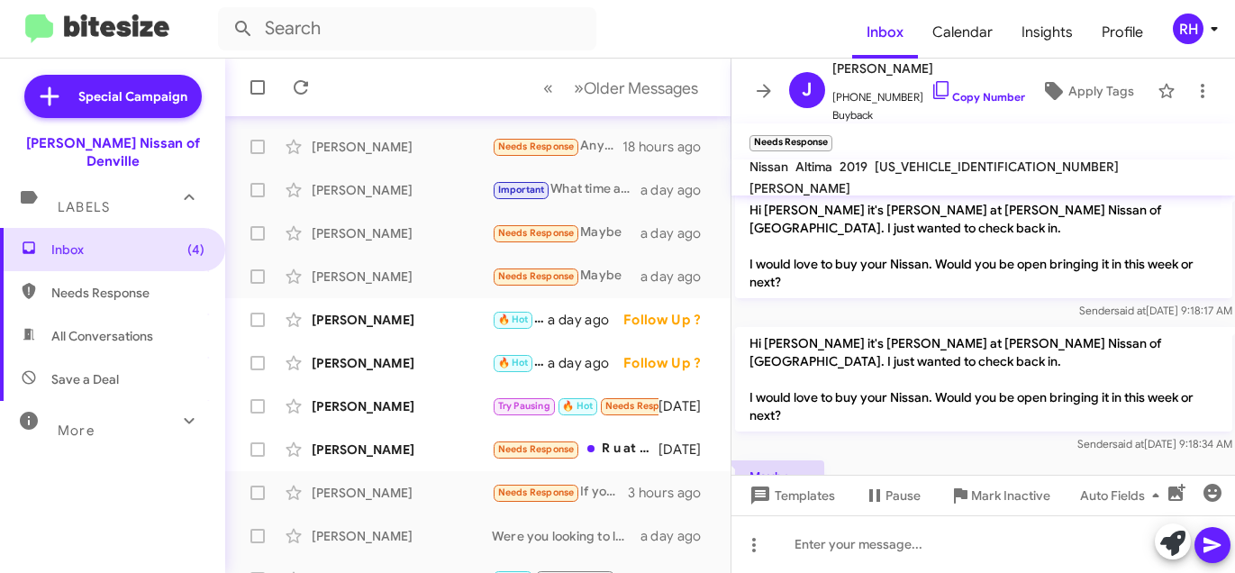
scroll to position [199, 0]
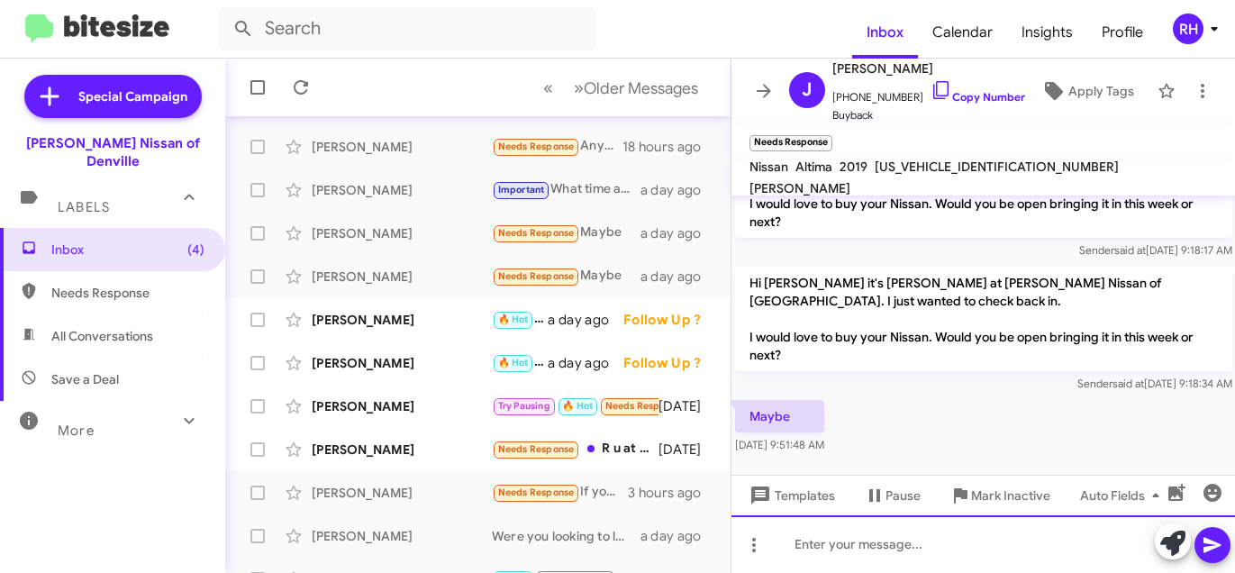
click at [879, 554] on div at bounding box center [983, 544] width 504 height 58
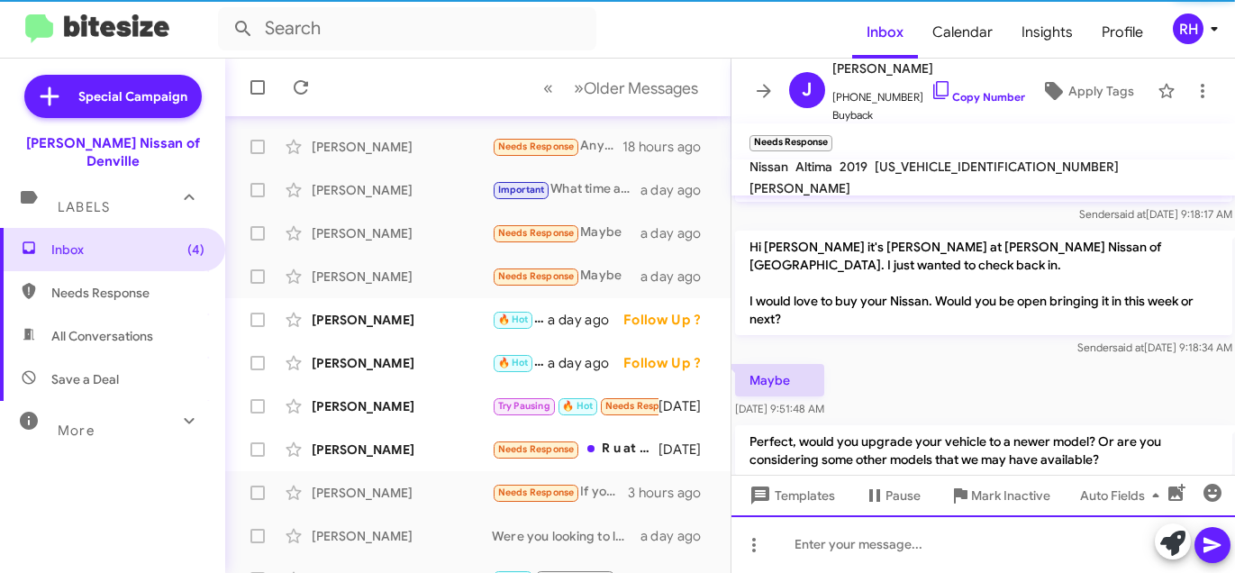
scroll to position [283, 0]
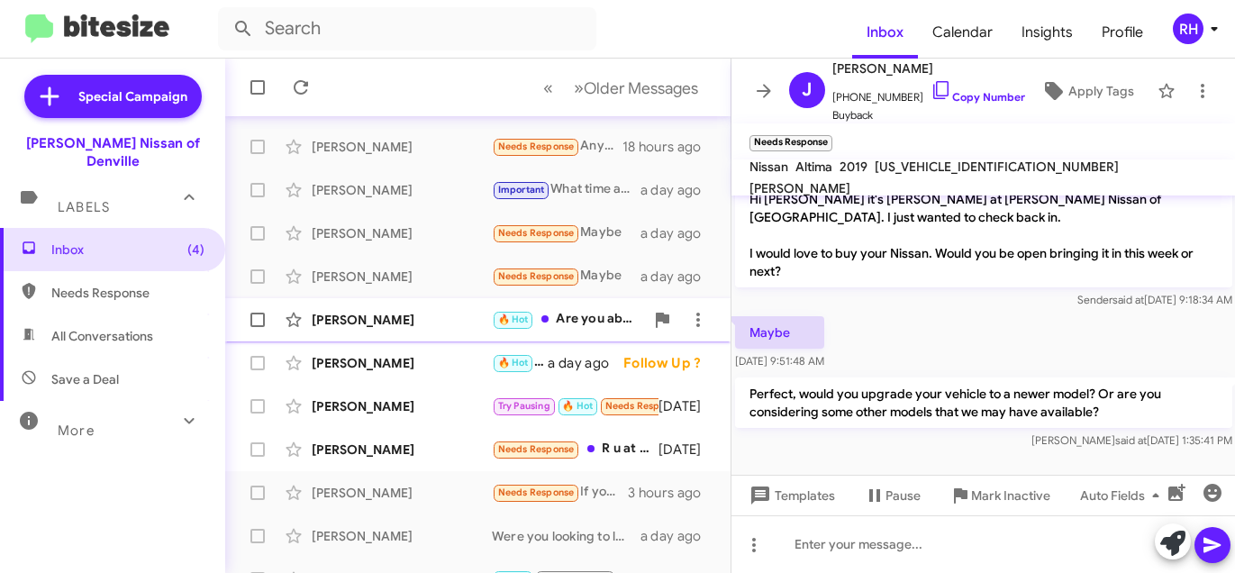
click at [331, 309] on div "[PERSON_NAME] 🔥 Hot Are you able to make it out [DATE] for a few test drives? a…" at bounding box center [478, 320] width 476 height 36
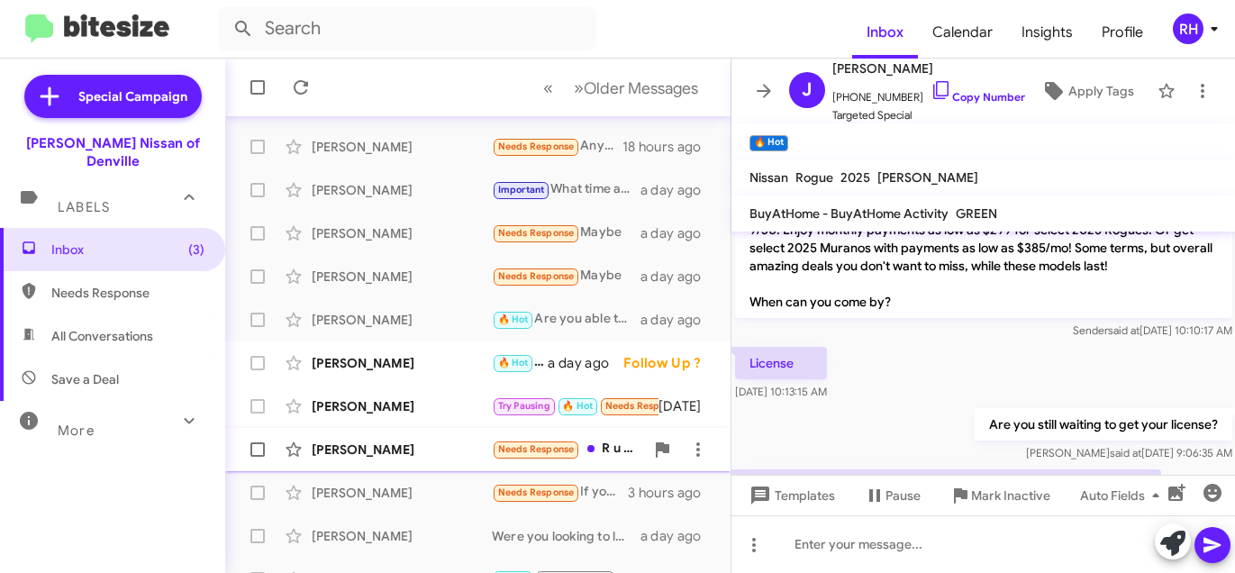
scroll to position [2134, 0]
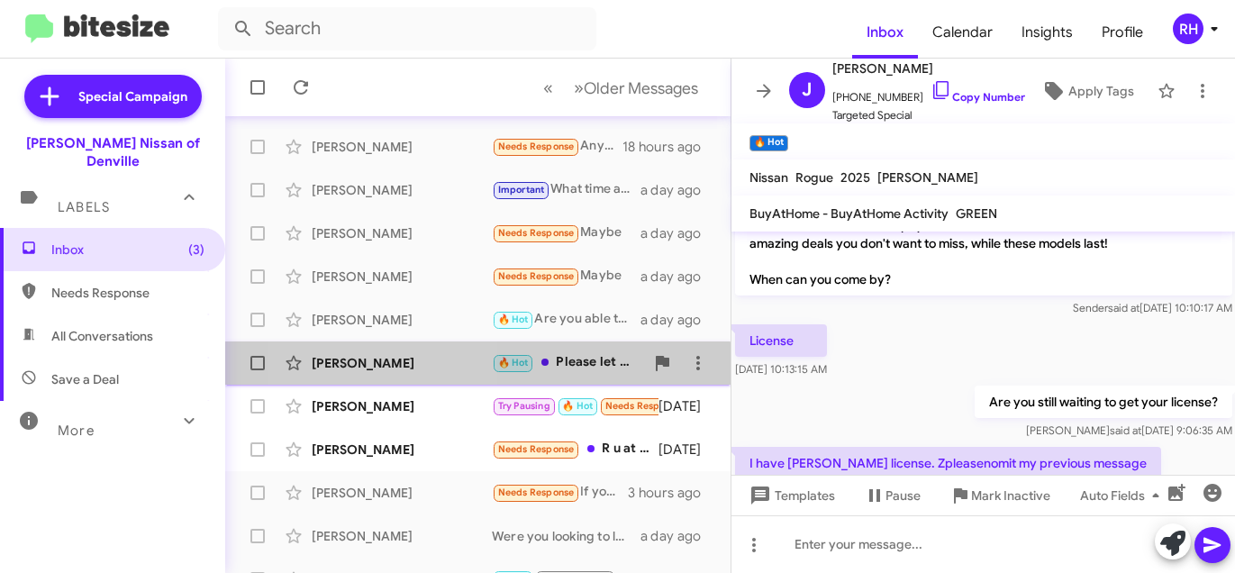
click at [385, 377] on div "[PERSON_NAME] 🔥 Hot Please let us know! We would love to help! a day ago Follow…" at bounding box center [478, 363] width 476 height 36
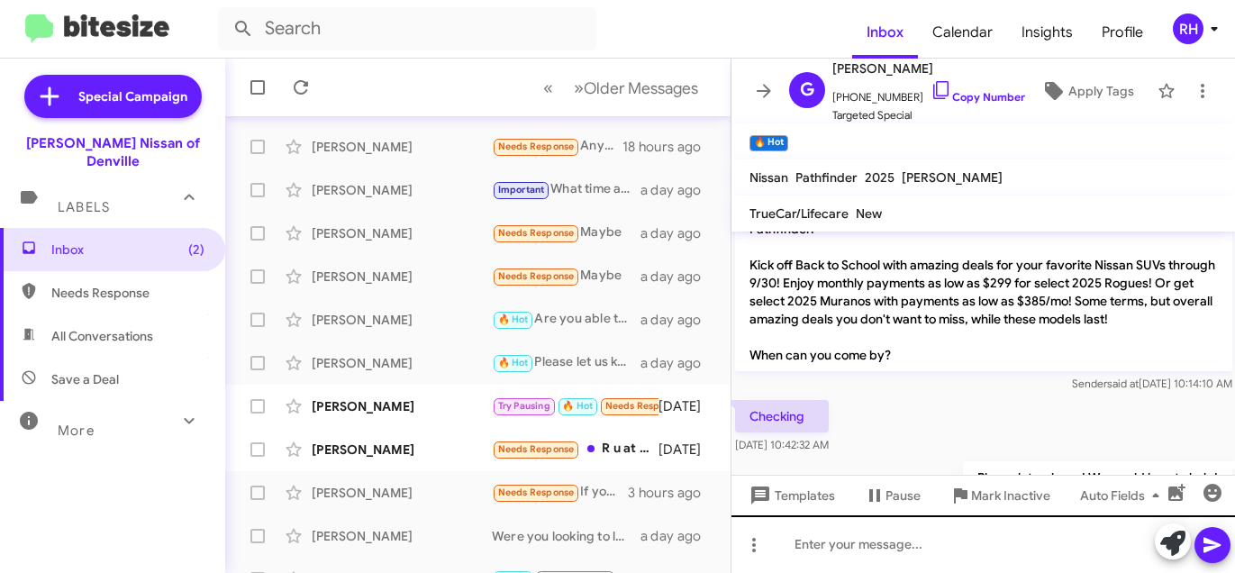
scroll to position [97, 0]
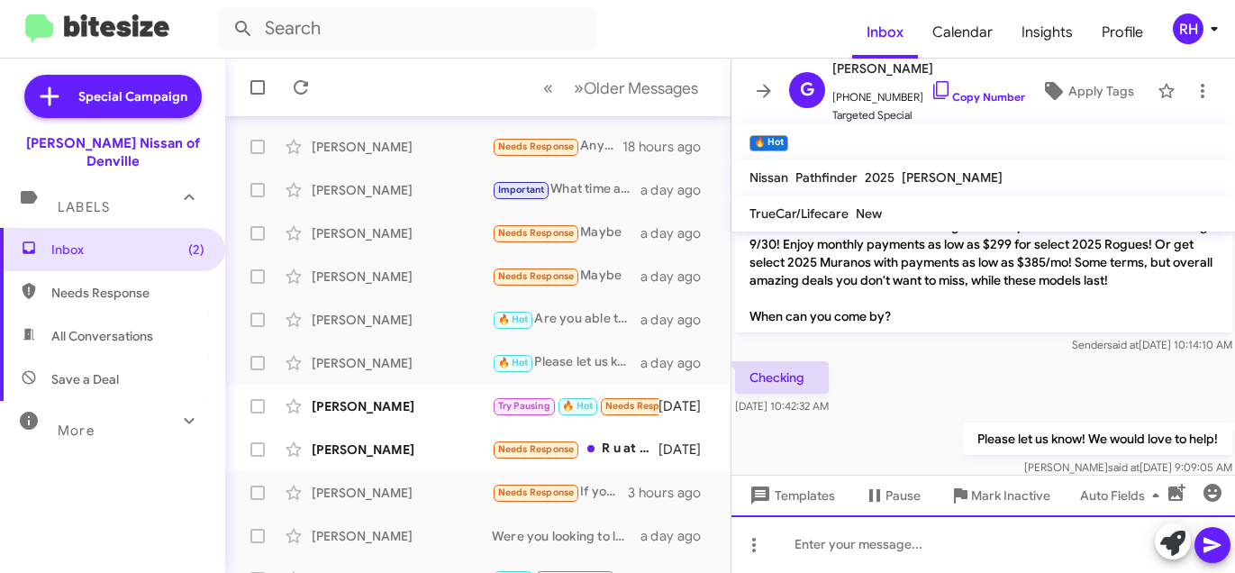
click at [956, 538] on div at bounding box center [983, 544] width 504 height 58
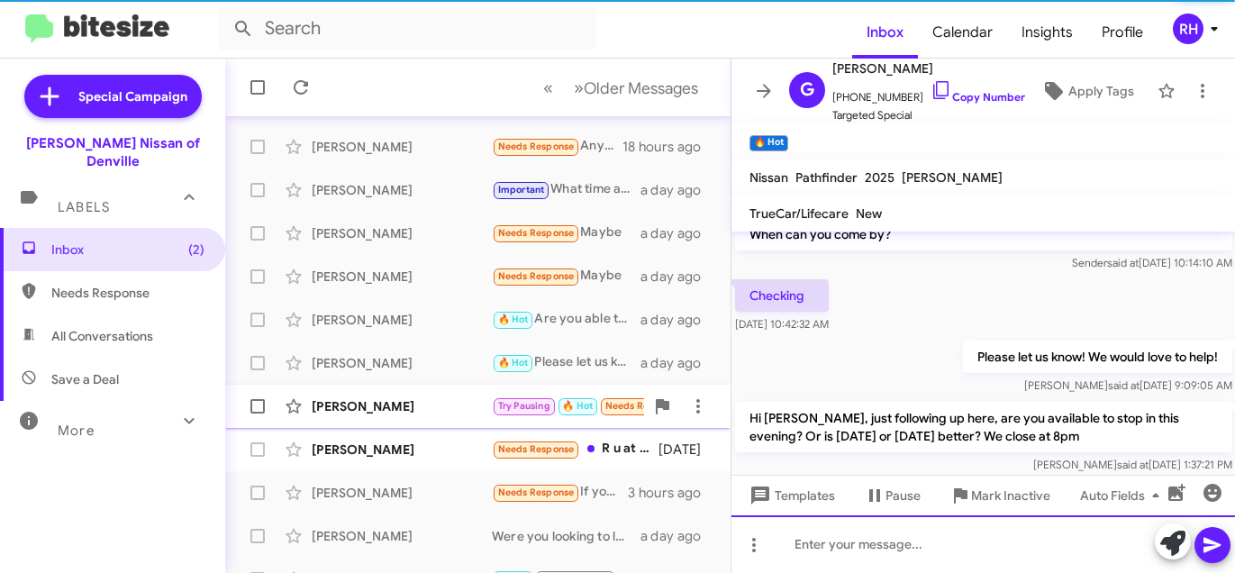
scroll to position [180, 0]
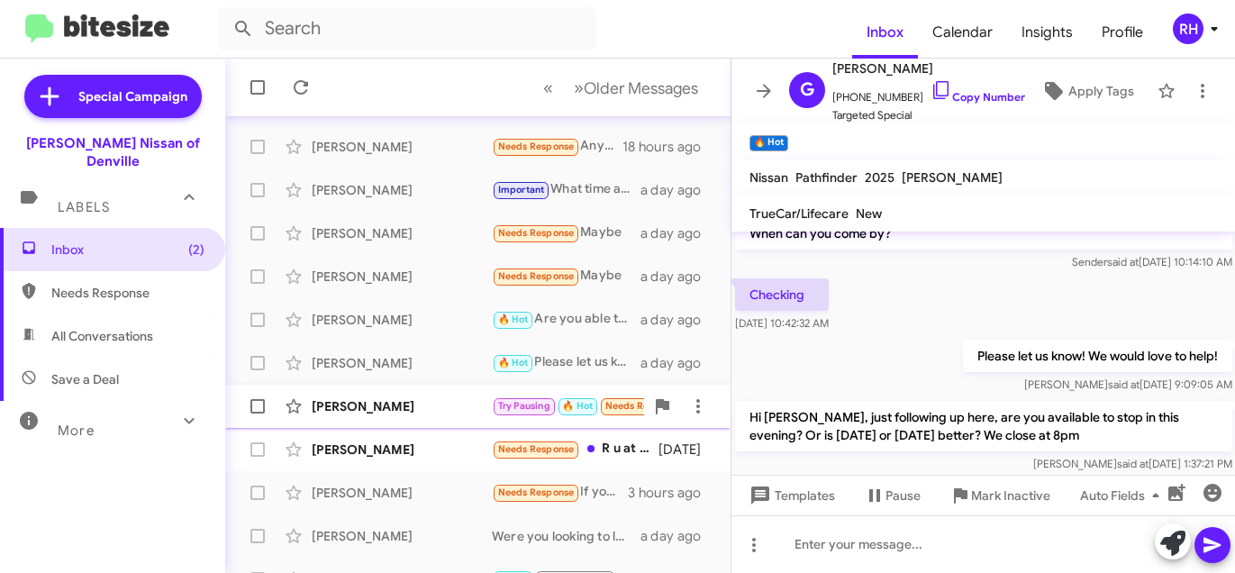
drag, startPoint x: 355, startPoint y: 414, endPoint x: 353, endPoint y: 404, distance: 10.1
click at [353, 408] on div "[PERSON_NAME] Try Pausing 🔥 Hot Needs Response Important Yes [DATE]" at bounding box center [478, 406] width 476 height 36
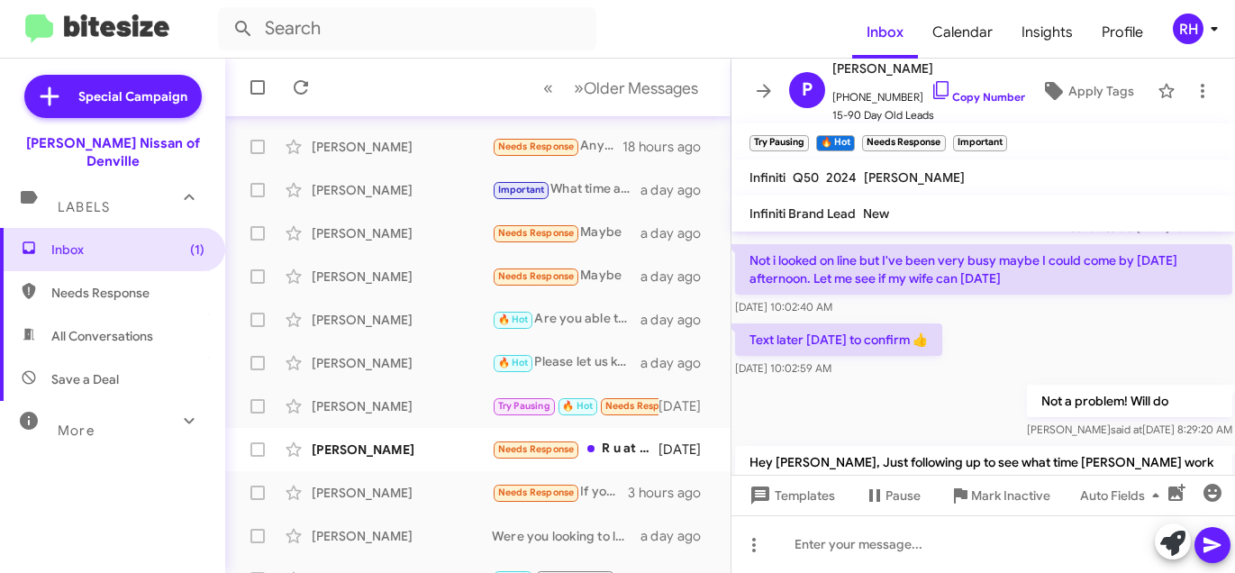
scroll to position [521, 0]
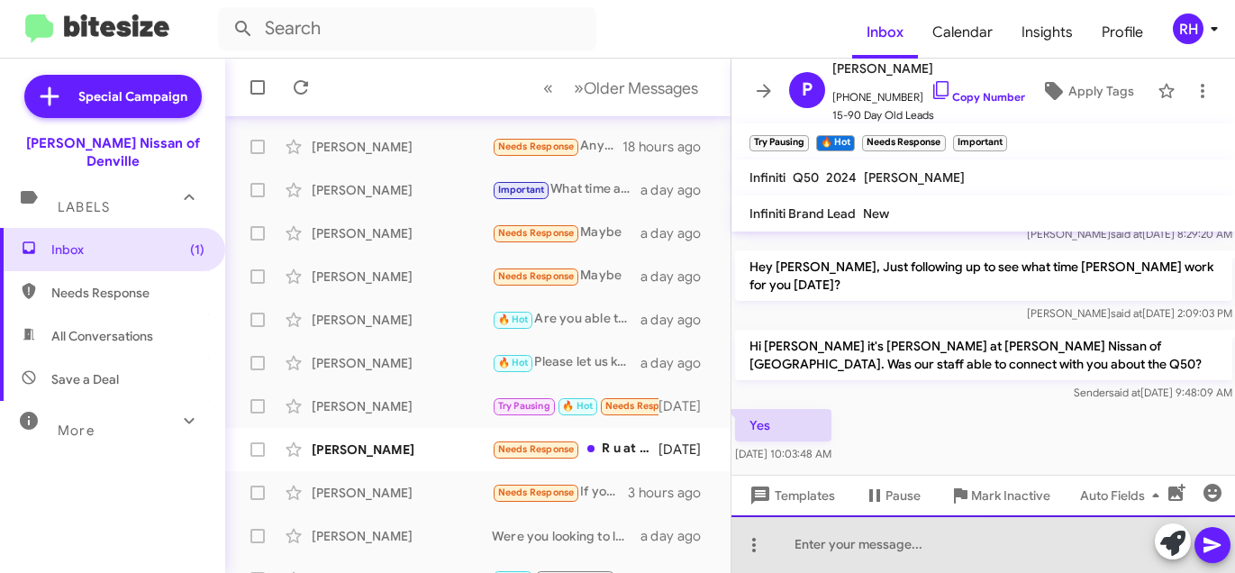
click at [882, 547] on div at bounding box center [983, 544] width 504 height 58
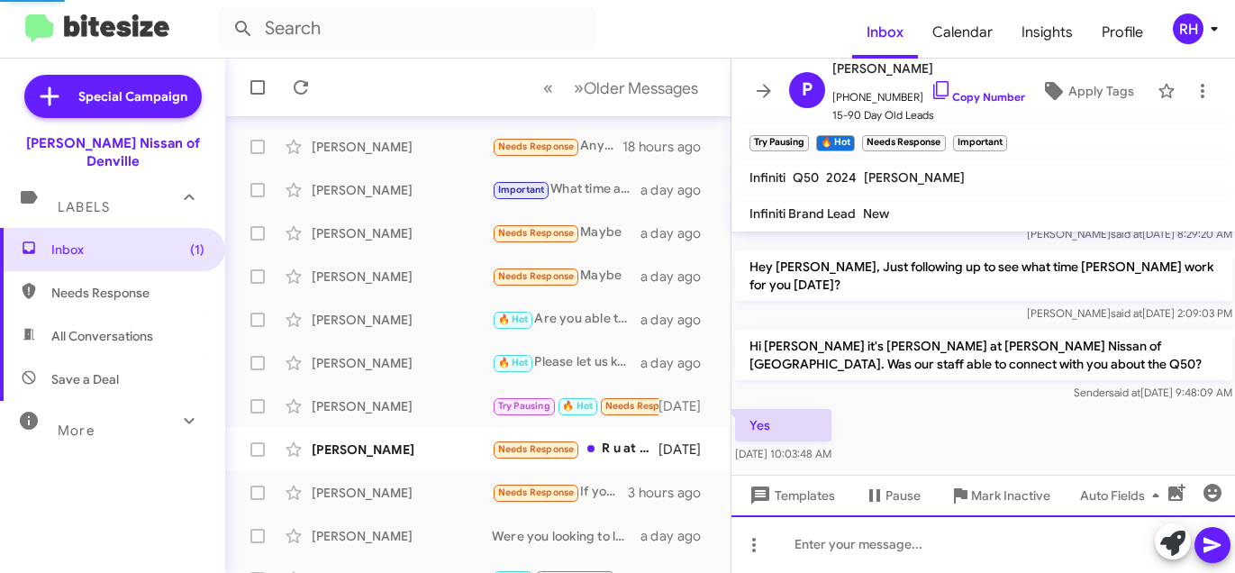
scroll to position [184, 0]
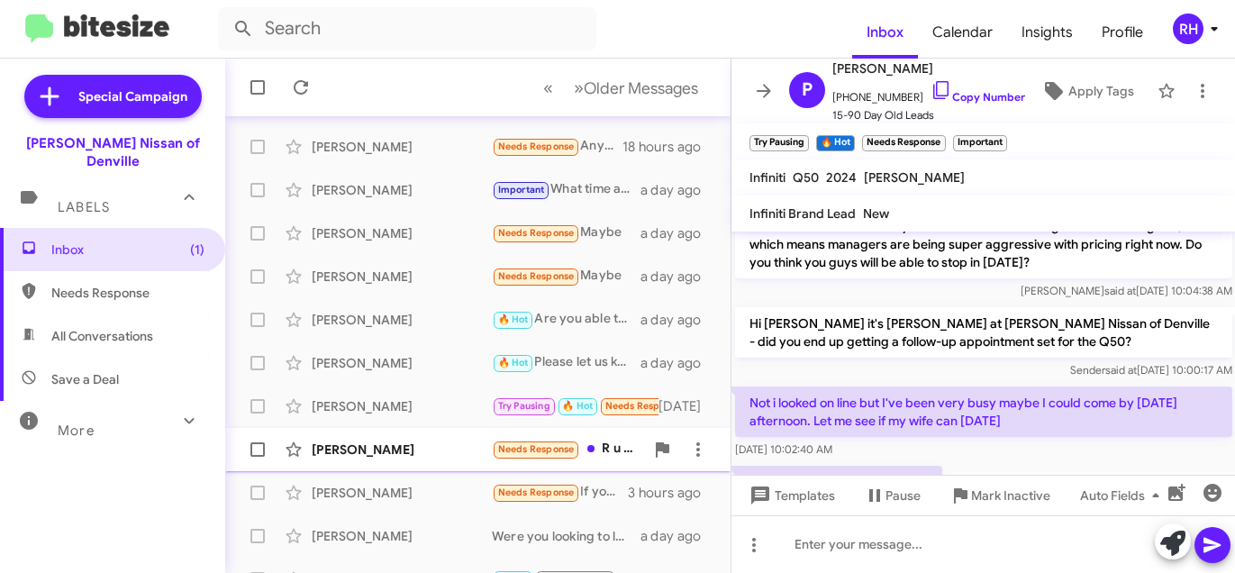
click at [410, 457] on div "[PERSON_NAME]" at bounding box center [402, 449] width 180 height 18
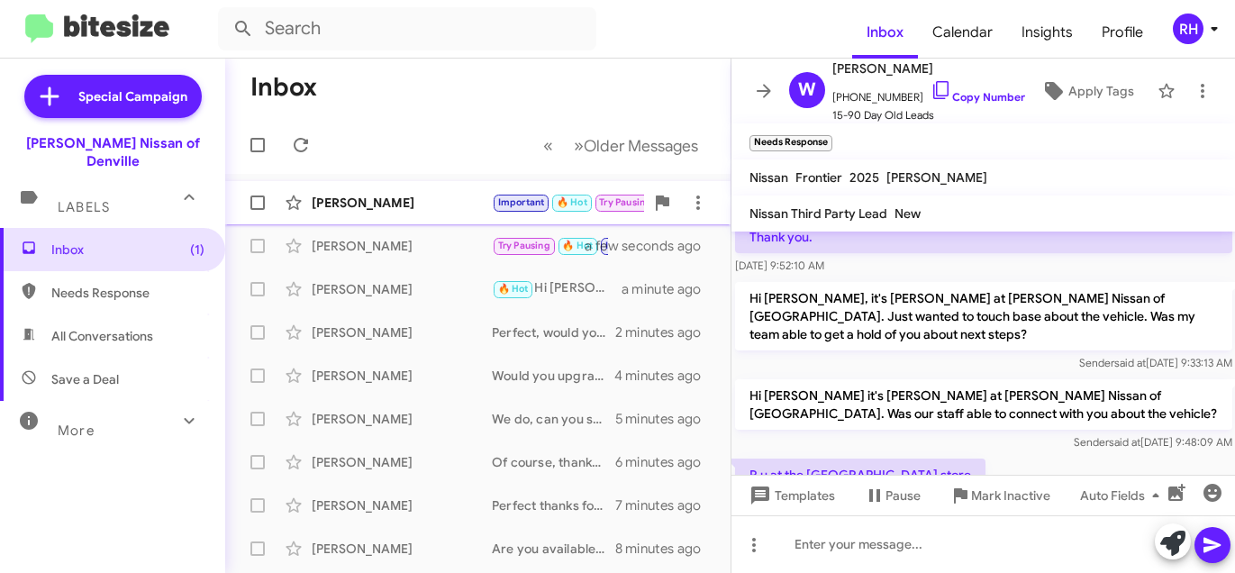
click at [458, 213] on div "[PERSON_NAME] Important 🔥 Hot Try Pausing Needs Response No I have it. Thank yo…" at bounding box center [478, 203] width 476 height 36
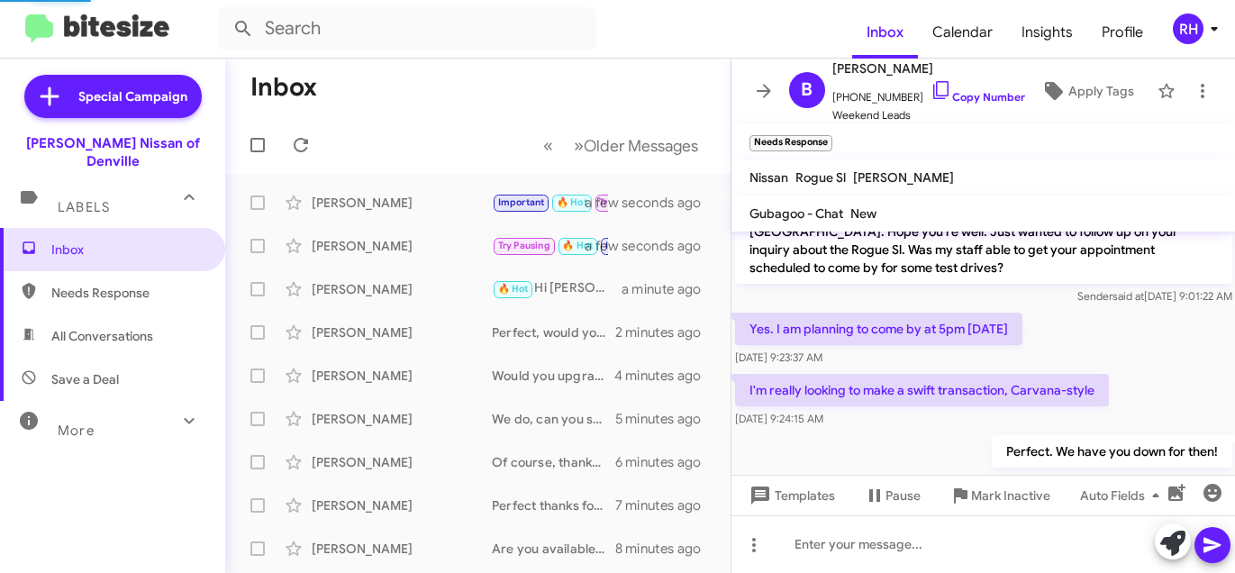
scroll to position [1037, 0]
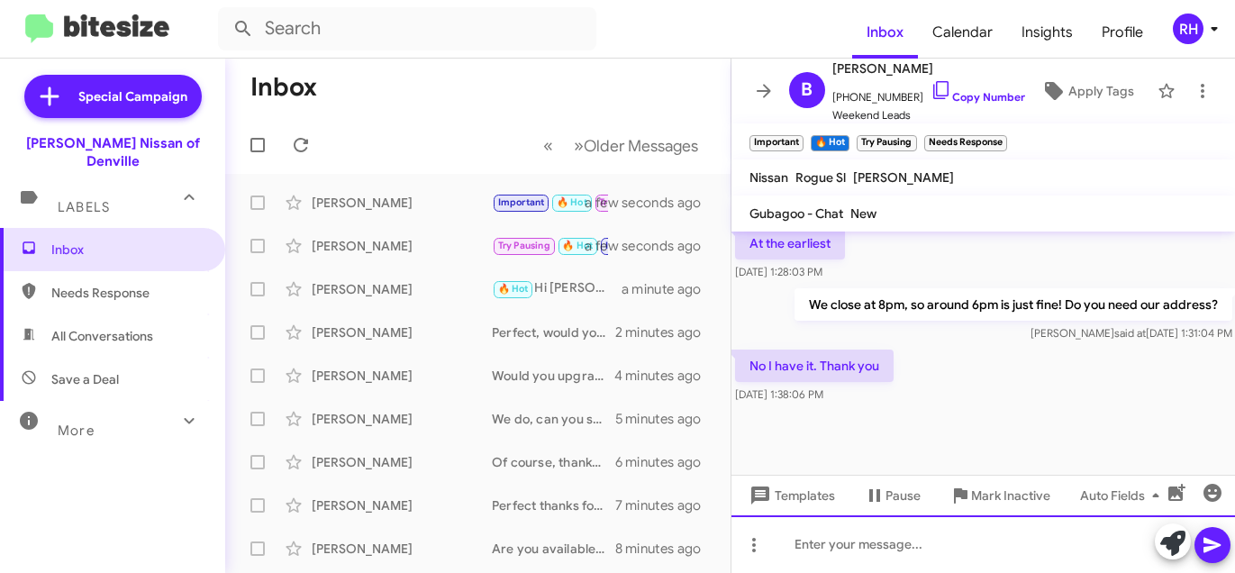
click at [878, 550] on div at bounding box center [983, 544] width 504 height 58
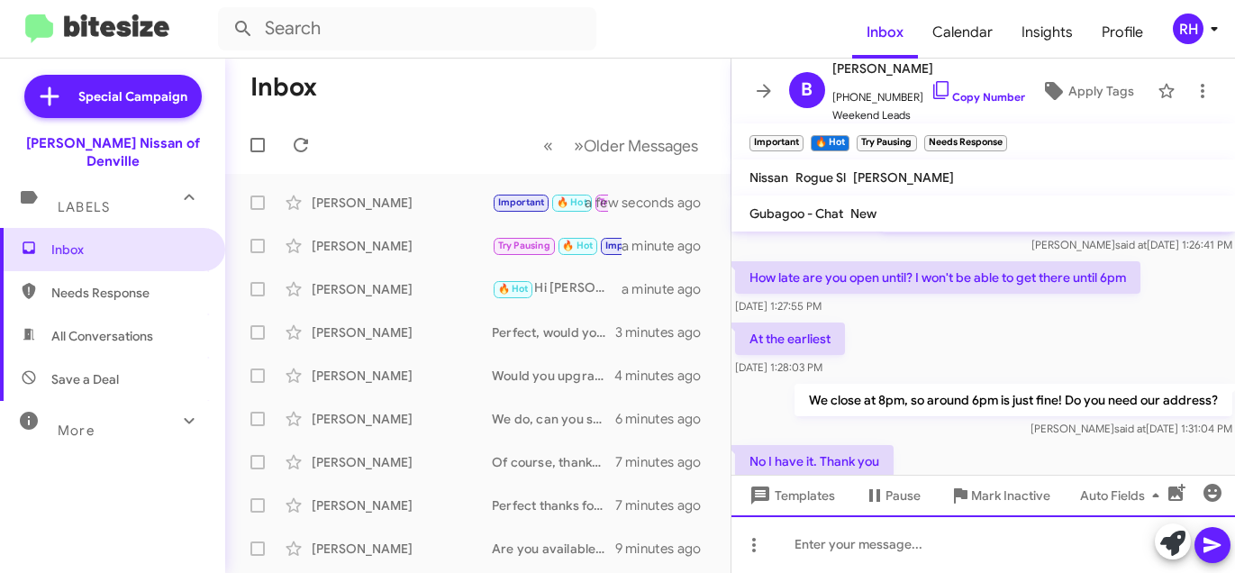
scroll to position [4223, 0]
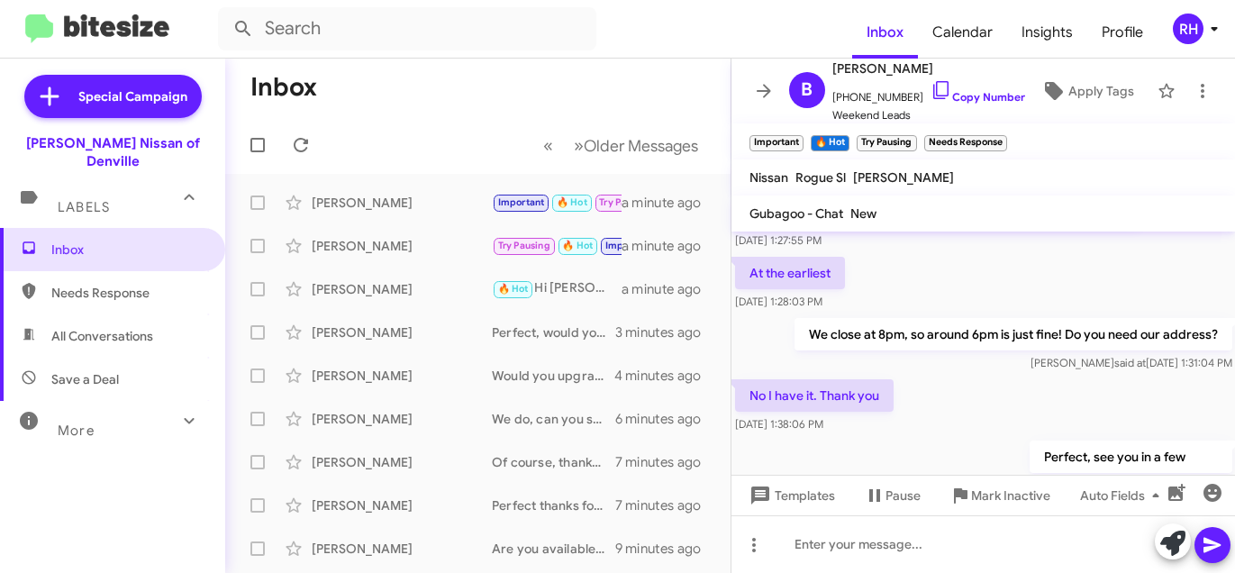
click at [460, 141] on mat-toolbar-row "« Previous » Next Older Messages" at bounding box center [477, 145] width 505 height 58
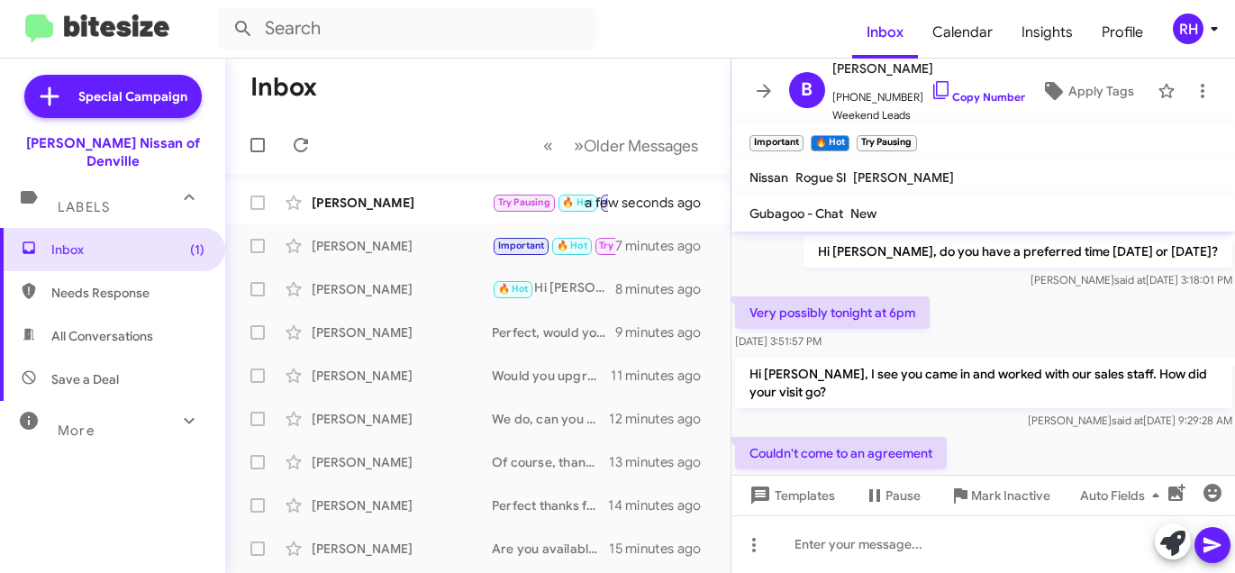
scroll to position [1097, 0]
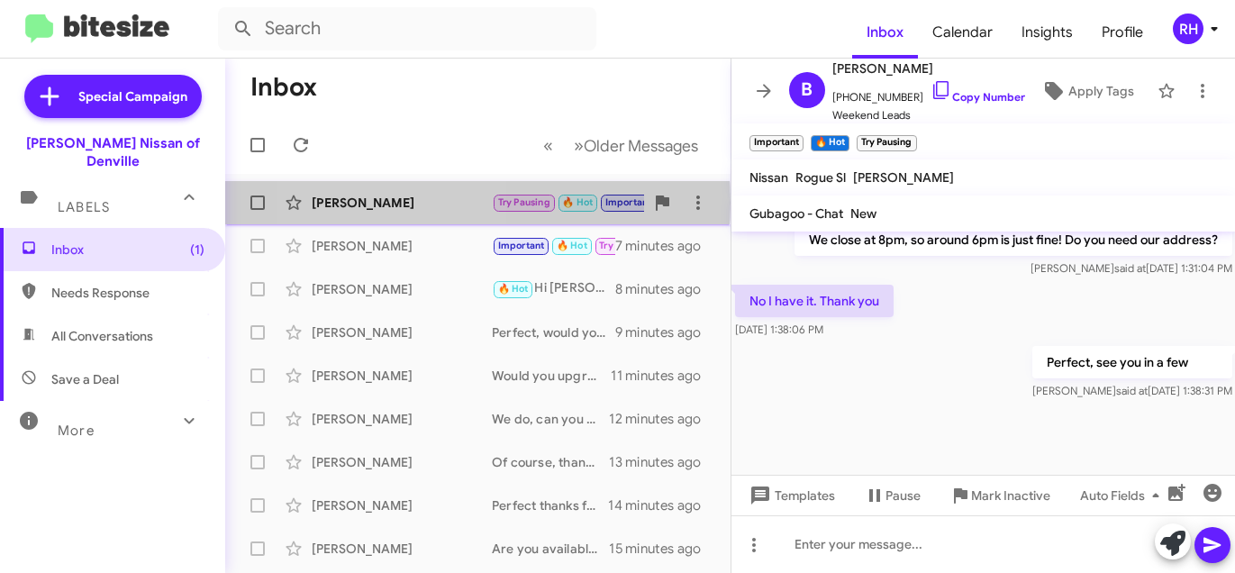
click at [389, 202] on div "[PERSON_NAME]" at bounding box center [402, 203] width 180 height 18
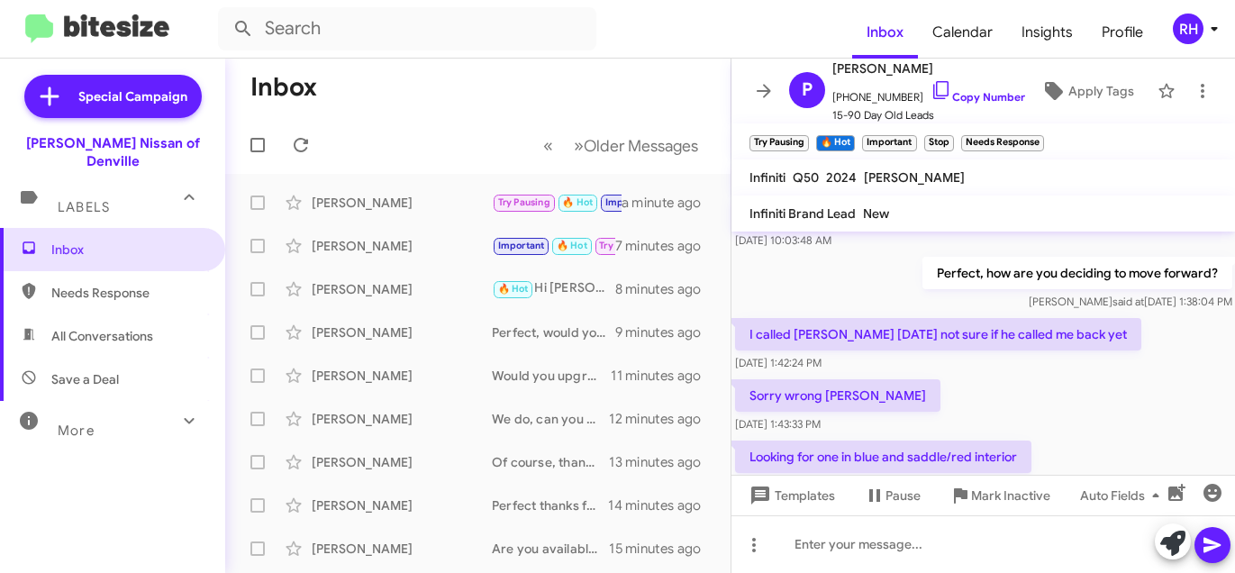
scroll to position [729, 0]
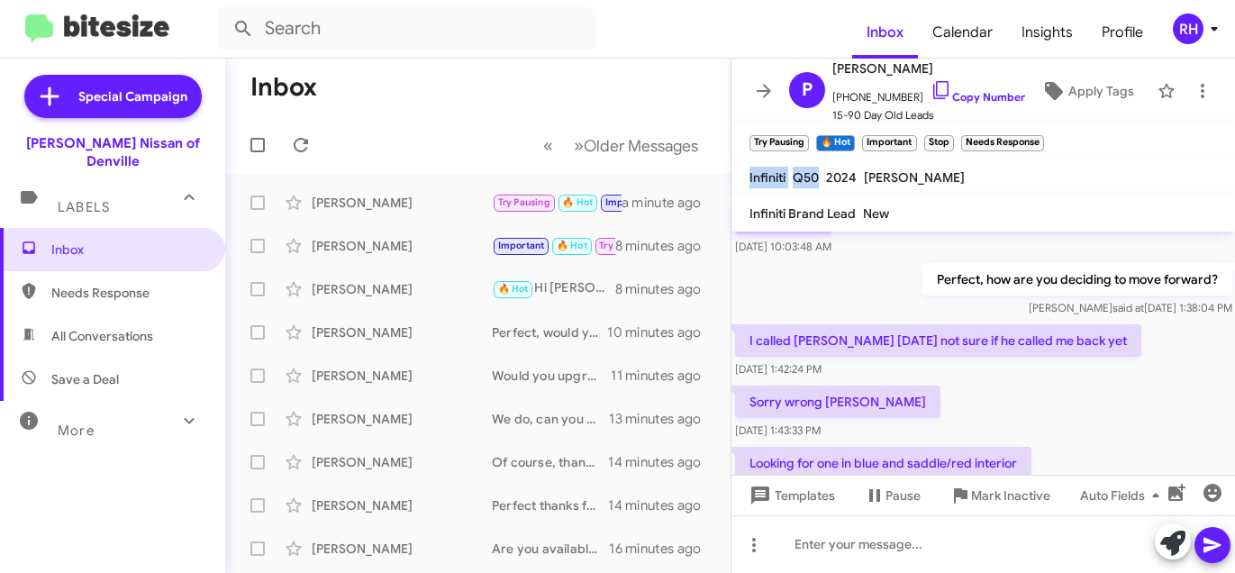
drag, startPoint x: 744, startPoint y: 173, endPoint x: 810, endPoint y: 172, distance: 65.8
click at [825, 169] on div "Infiniti Q50 2024 Rebecca Hanley" at bounding box center [857, 178] width 222 height 22
copy div "Infiniti Q50"
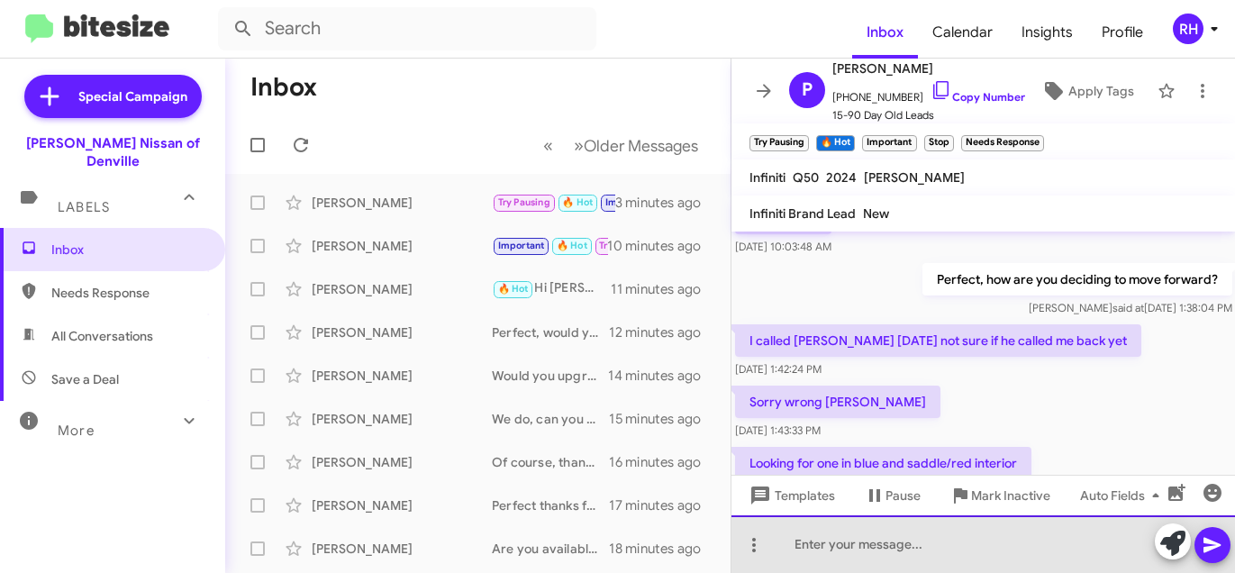
click at [934, 551] on div at bounding box center [983, 544] width 504 height 58
paste div
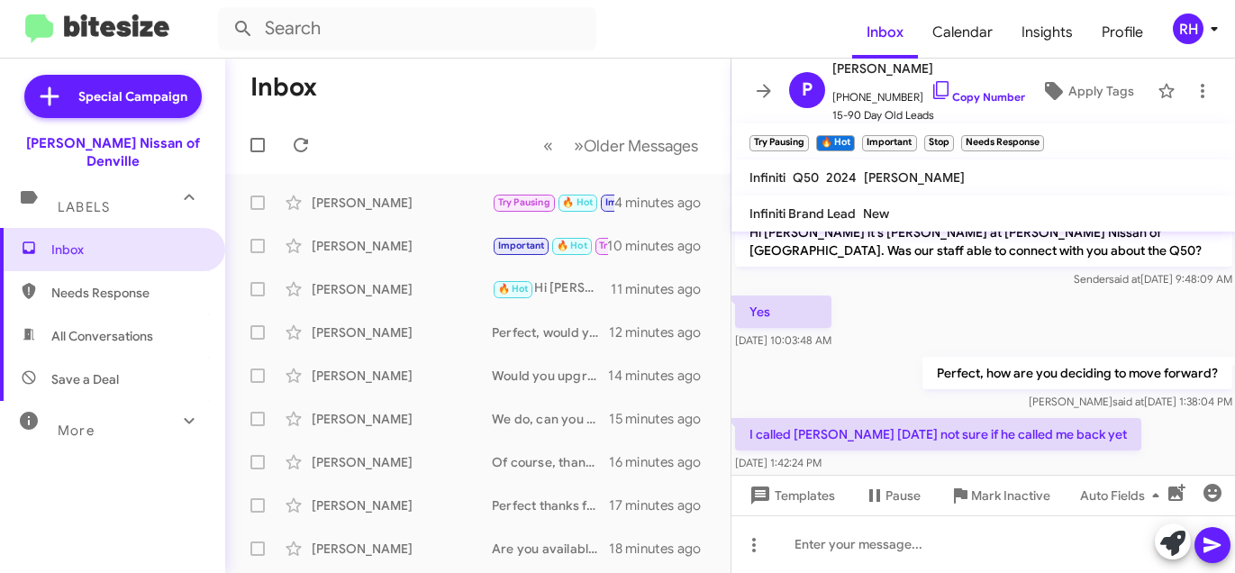
scroll to position [867, 0]
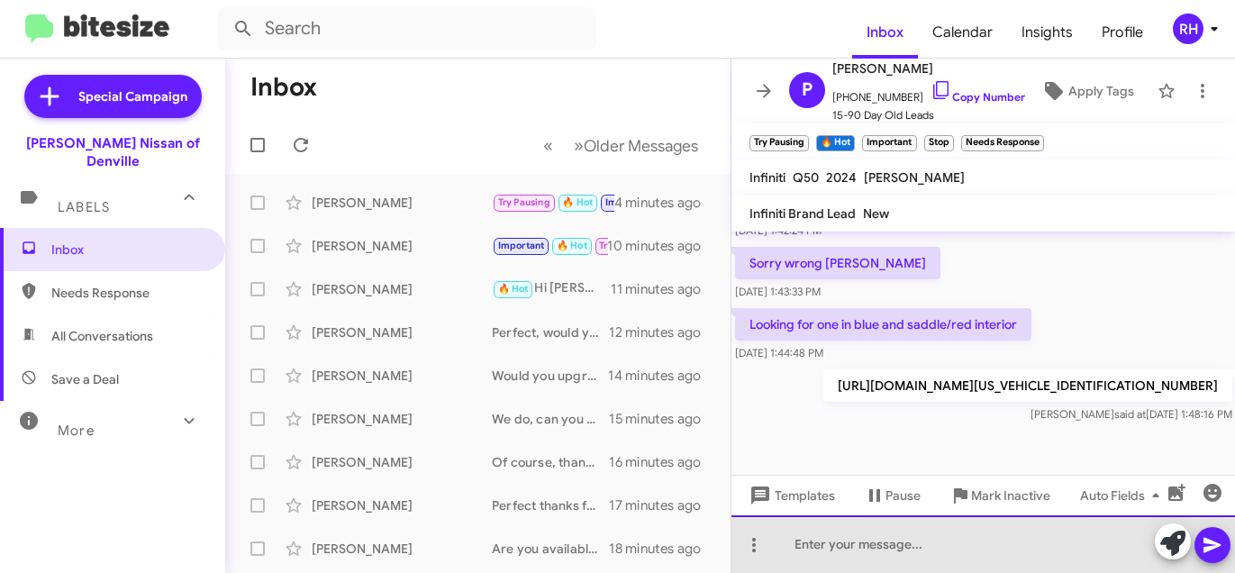
click at [935, 552] on div at bounding box center [983, 544] width 504 height 58
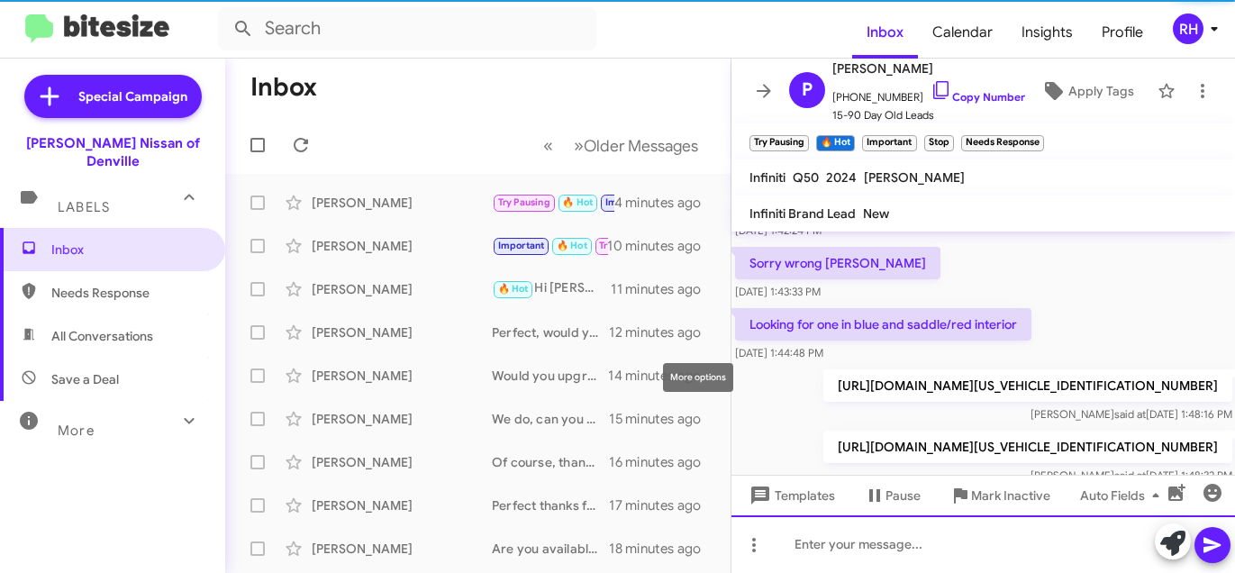
scroll to position [103, 0]
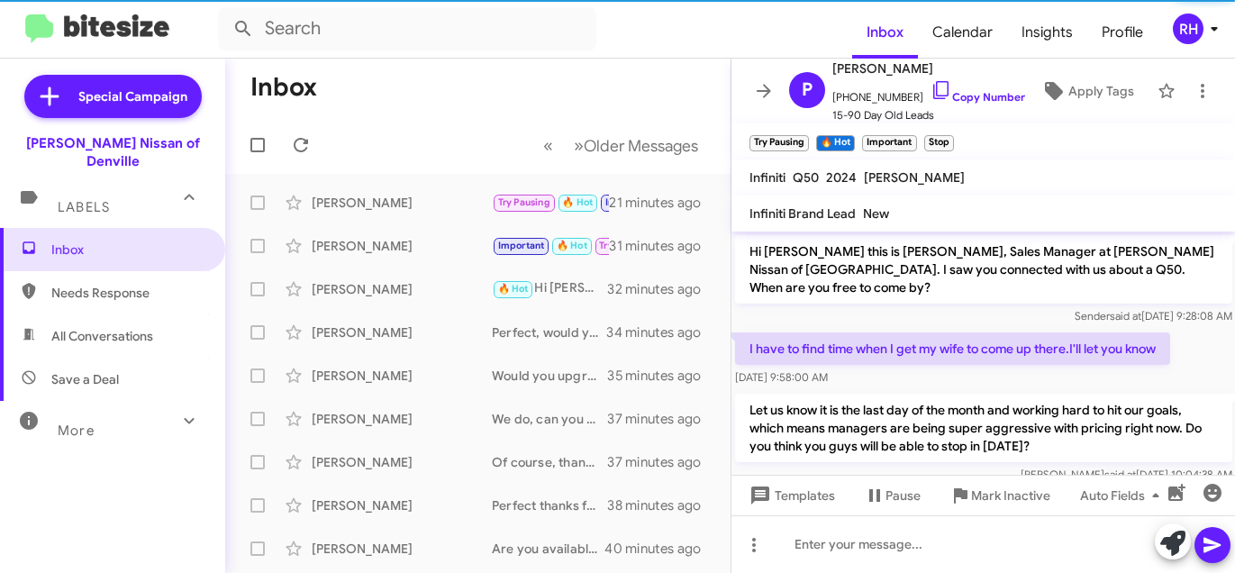
scroll to position [951, 0]
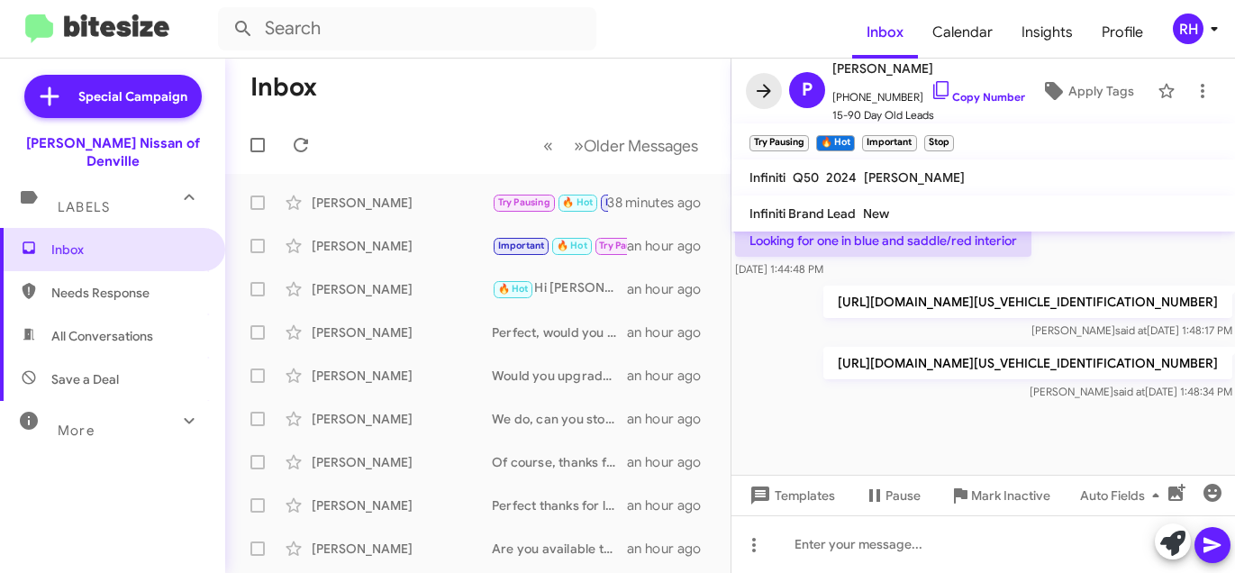
drag, startPoint x: 766, startPoint y: 93, endPoint x: 769, endPoint y: 162, distance: 69.4
click at [768, 95] on icon at bounding box center [764, 91] width 22 height 22
